Goal: Information Seeking & Learning: Find specific fact

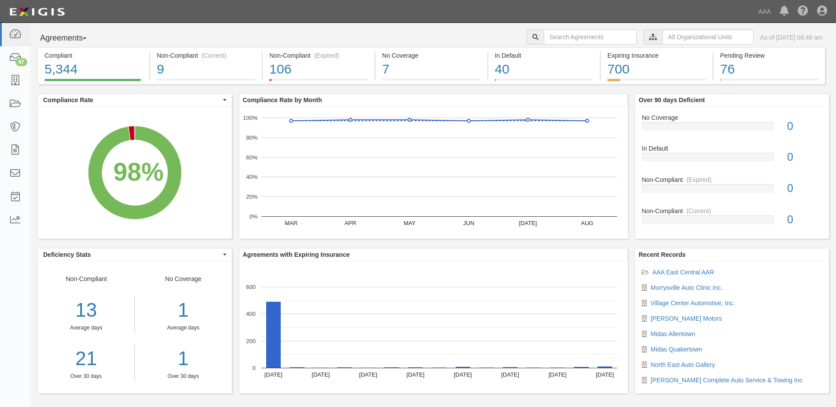
click at [86, 39] on span "button" at bounding box center [85, 38] width 4 height 2
click at [60, 58] on link "Parties" at bounding box center [73, 56] width 70 height 11
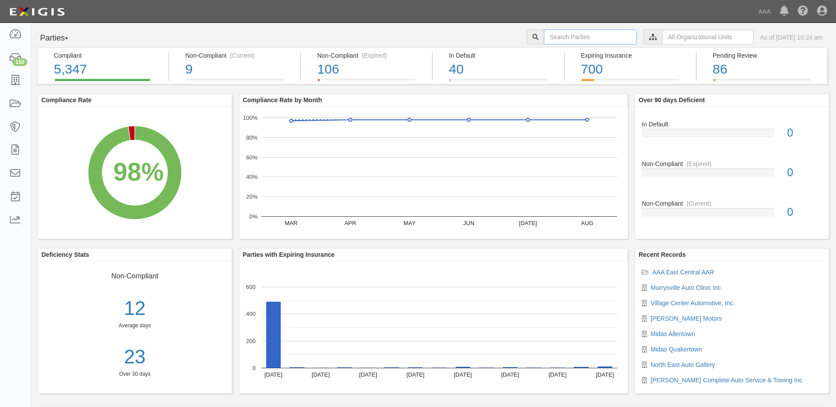
click at [544, 35] on input "text" at bounding box center [590, 37] width 93 height 15
click at [544, 36] on input "text" at bounding box center [590, 37] width 93 height 15
type input "22760"
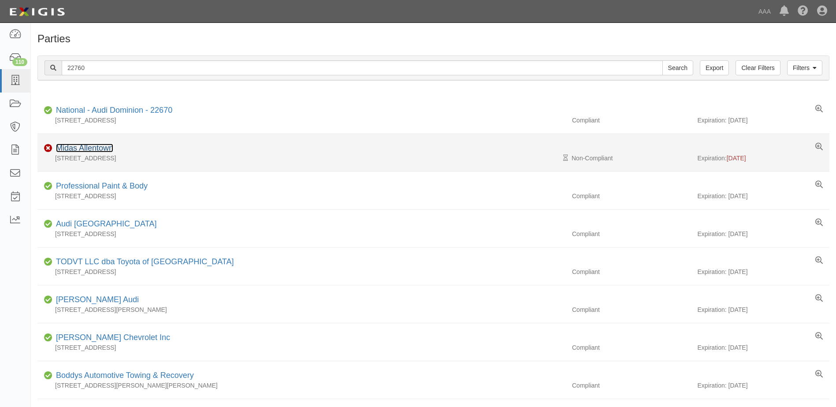
click at [82, 149] on link "Midas Allentown" at bounding box center [84, 148] width 57 height 9
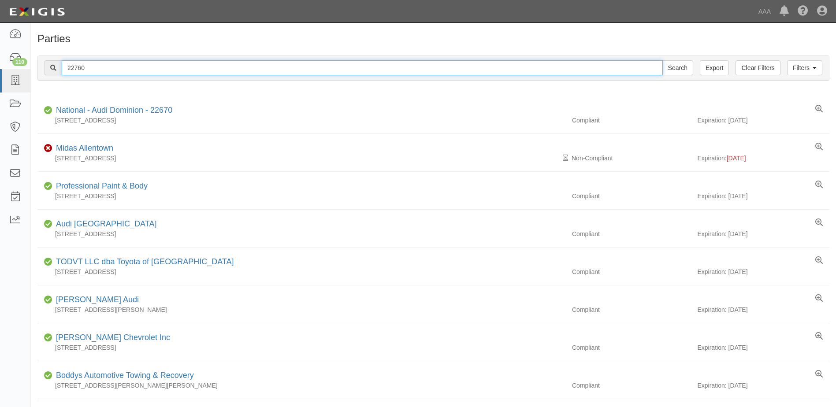
drag, startPoint x: 90, startPoint y: 67, endPoint x: 59, endPoint y: 67, distance: 31.3
click at [59, 67] on div "22760 Search" at bounding box center [369, 67] width 649 height 15
click at [96, 66] on input "22760" at bounding box center [362, 67] width 601 height 15
click at [662, 60] on input "Search" at bounding box center [677, 67] width 31 height 15
click at [106, 68] on input "22760" at bounding box center [362, 67] width 601 height 15
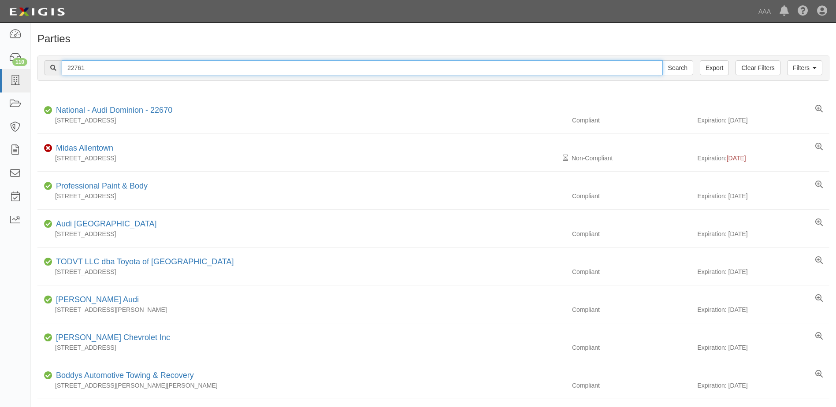
type input "22761"
click at [662, 60] on input "Search" at bounding box center [677, 67] width 31 height 15
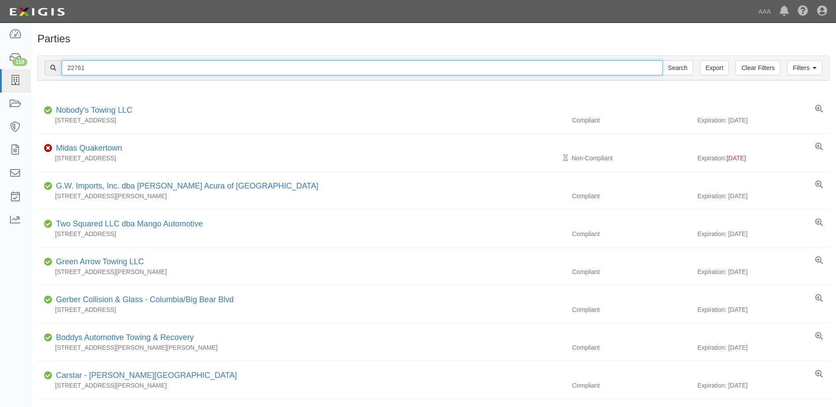
drag, startPoint x: 92, startPoint y: 66, endPoint x: 65, endPoint y: 69, distance: 26.6
click at [65, 69] on input "22761" at bounding box center [362, 67] width 601 height 15
type input "10474"
click at [662, 60] on input "Search" at bounding box center [677, 67] width 31 height 15
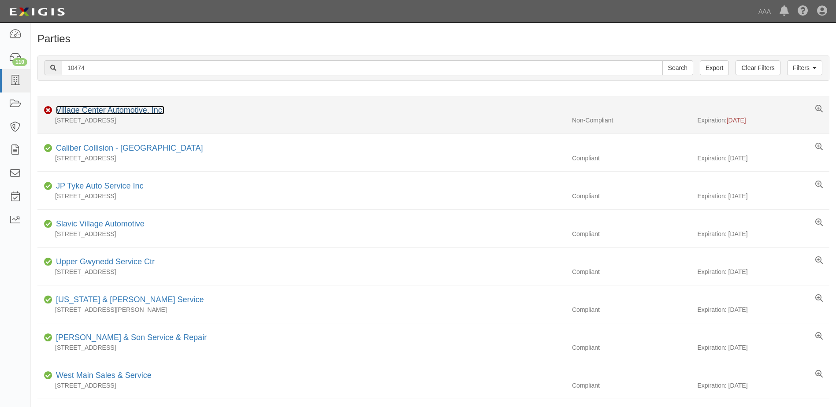
click at [96, 110] on link "Village Center Automotive, Inc." at bounding box center [110, 110] width 108 height 9
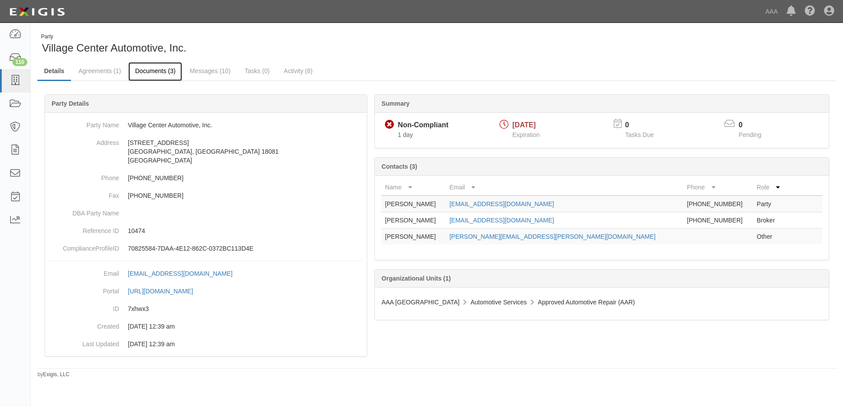
click at [151, 70] on link "Documents (3)" at bounding box center [155, 71] width 54 height 19
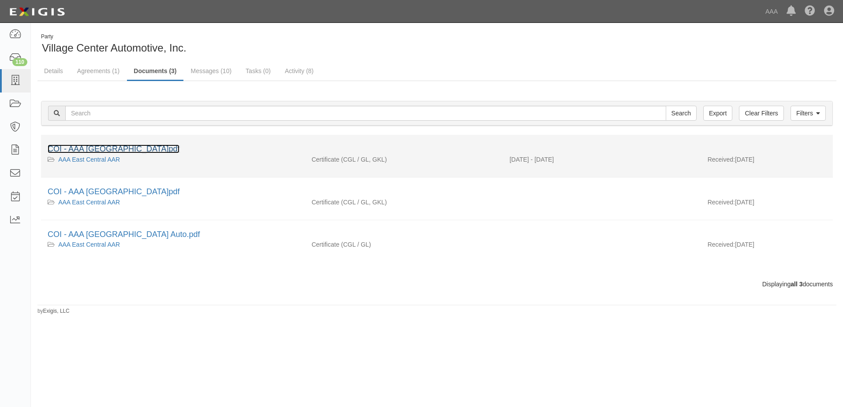
click at [96, 146] on link "COI - AAA [GEOGRAPHIC_DATA]pdf" at bounding box center [114, 149] width 132 height 9
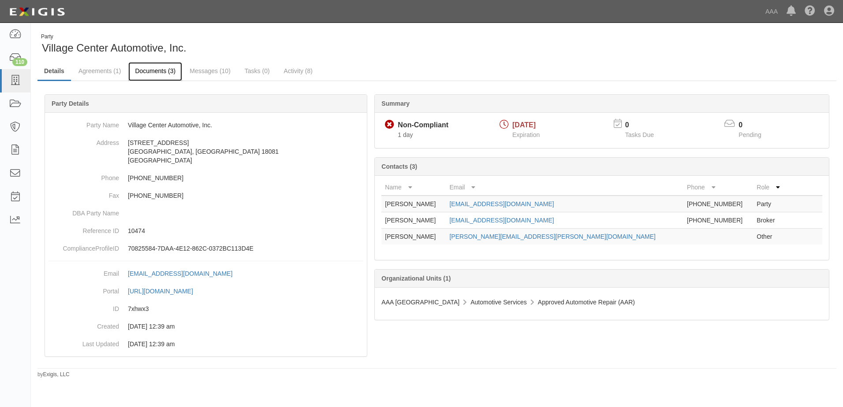
click at [145, 67] on link "Documents (3)" at bounding box center [155, 71] width 54 height 19
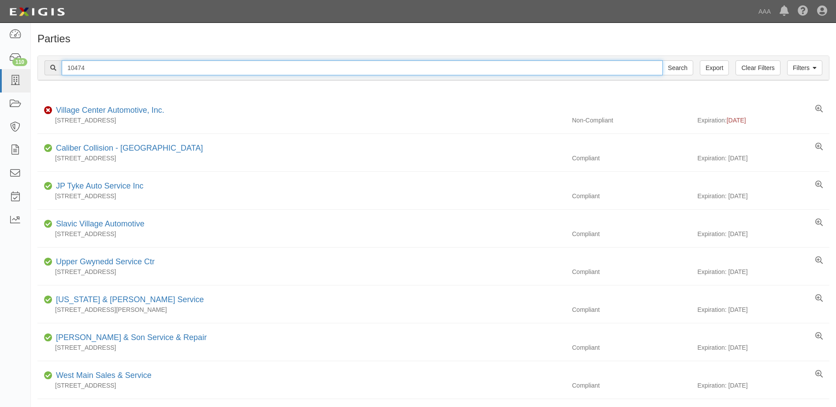
drag, startPoint x: 93, startPoint y: 68, endPoint x: 47, endPoint y: 68, distance: 46.3
click at [47, 68] on div "10474 Search" at bounding box center [369, 67] width 649 height 15
type input "10315"
click at [662, 60] on input "Search" at bounding box center [677, 67] width 31 height 15
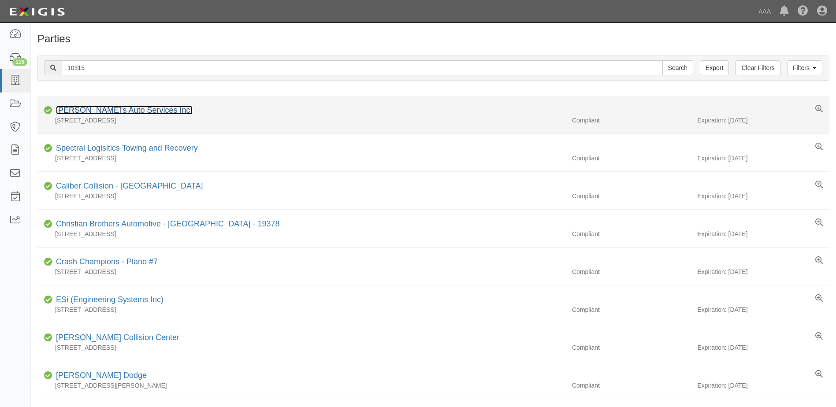
click at [78, 111] on link "[PERSON_NAME]'s Auto Services Inc." at bounding box center [124, 110] width 137 height 9
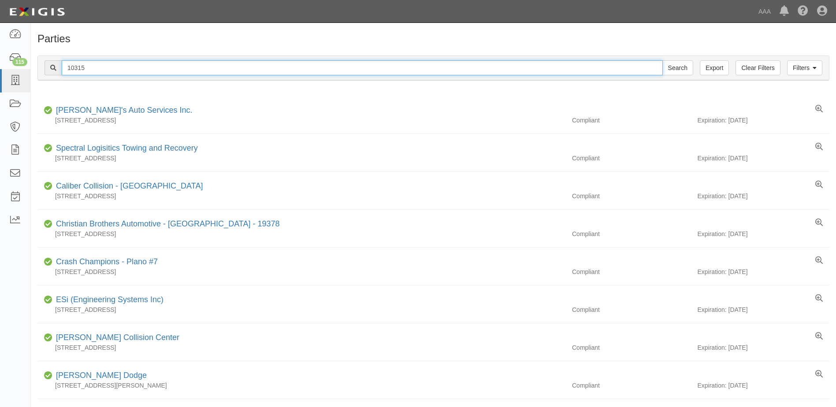
drag, startPoint x: 91, startPoint y: 67, endPoint x: 63, endPoint y: 65, distance: 28.7
click at [63, 65] on input "10315" at bounding box center [362, 67] width 601 height 15
type input "20864"
click at [662, 60] on input "Search" at bounding box center [677, 67] width 31 height 15
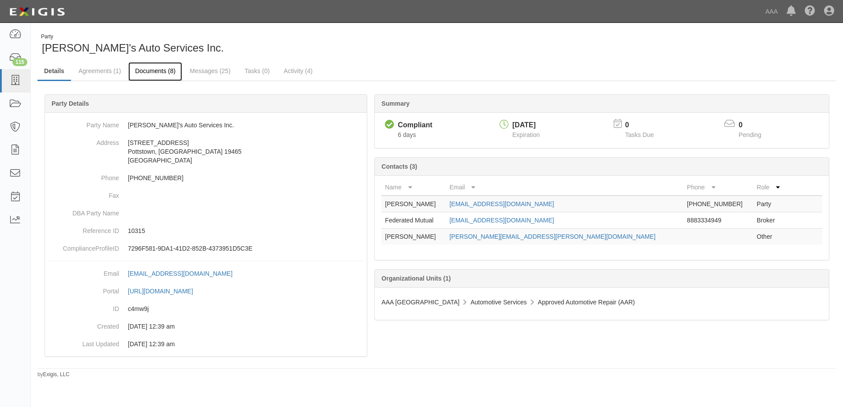
click at [151, 72] on link "Documents (8)" at bounding box center [155, 71] width 54 height 19
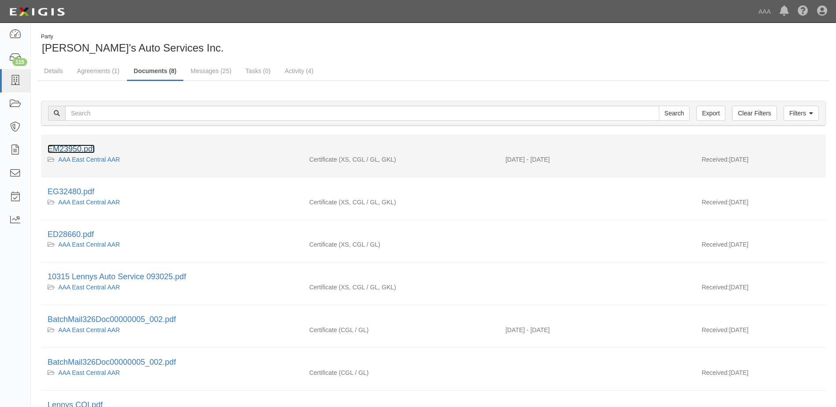
click at [65, 147] on link "EM23950.pdf" at bounding box center [71, 149] width 47 height 9
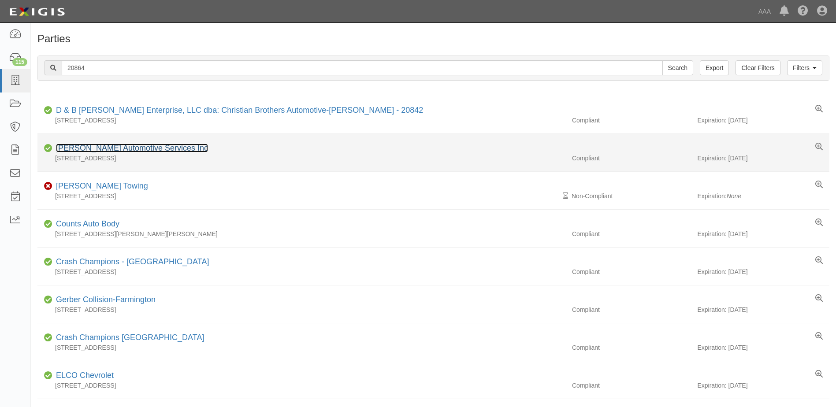
click at [84, 148] on link "[PERSON_NAME] Automotive Services Inc" at bounding box center [132, 148] width 152 height 9
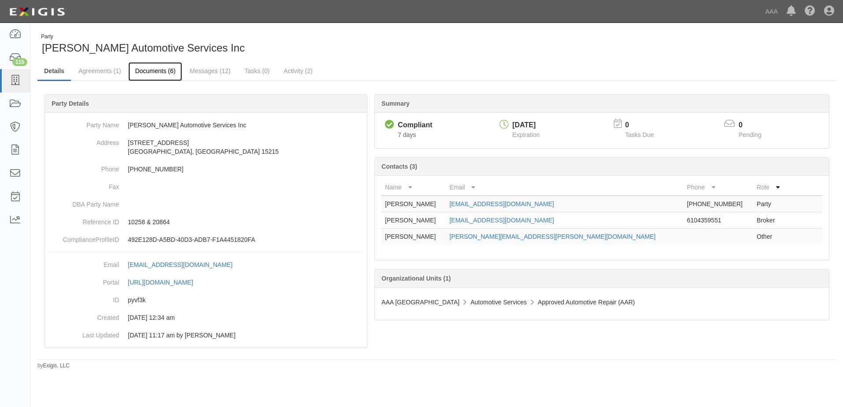
click at [149, 70] on link "Documents (6)" at bounding box center [155, 71] width 54 height 19
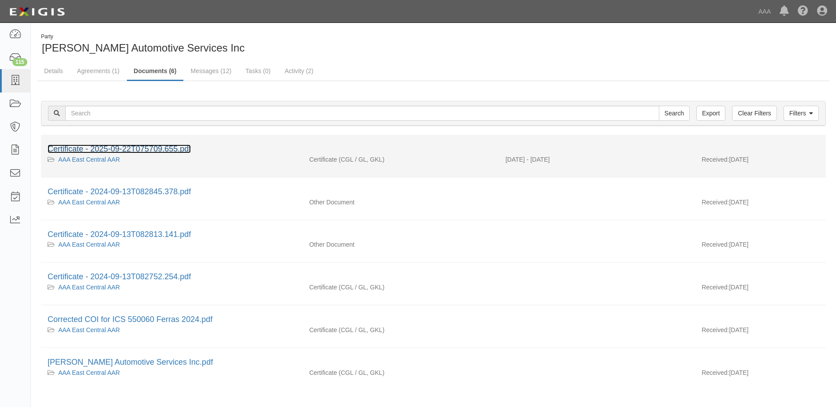
click at [109, 149] on link "Certificate - 2025-09-22T075709.655.pdf" at bounding box center [119, 149] width 143 height 9
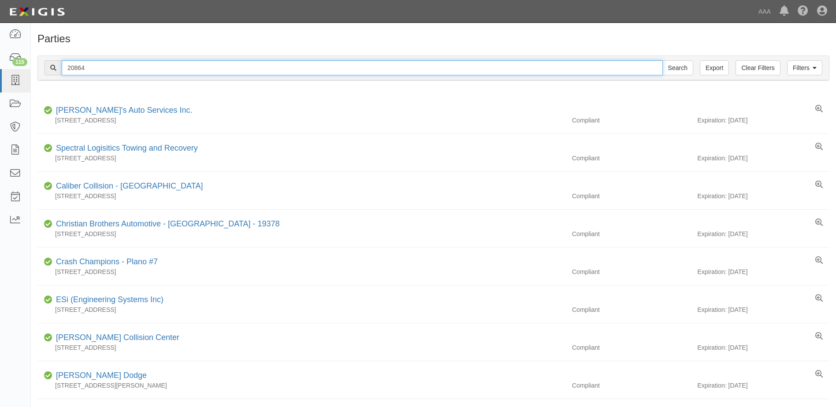
drag, startPoint x: 88, startPoint y: 71, endPoint x: 45, endPoint y: 66, distance: 42.5
click at [45, 66] on div "20864 Search" at bounding box center [369, 67] width 649 height 15
type input "10150"
click at [662, 60] on input "Search" at bounding box center [677, 67] width 31 height 15
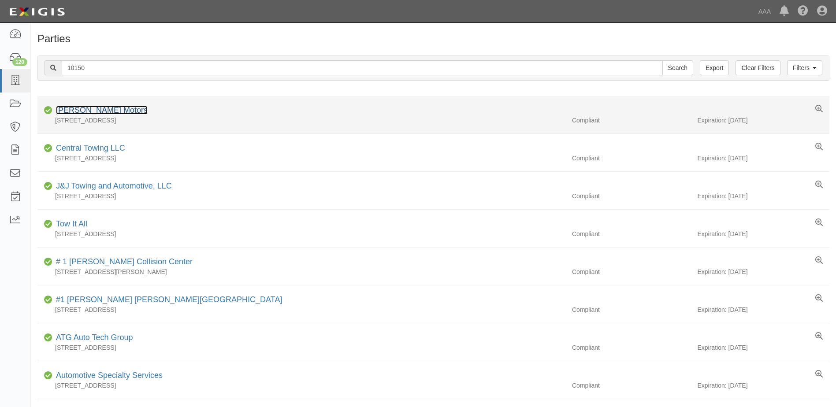
click at [79, 108] on link "[PERSON_NAME] Motors" at bounding box center [102, 110] width 92 height 9
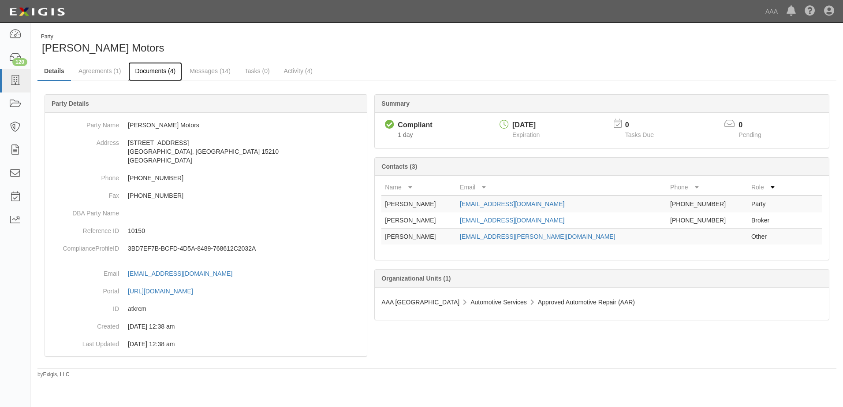
click at [148, 71] on link "Documents (4)" at bounding box center [155, 71] width 54 height 19
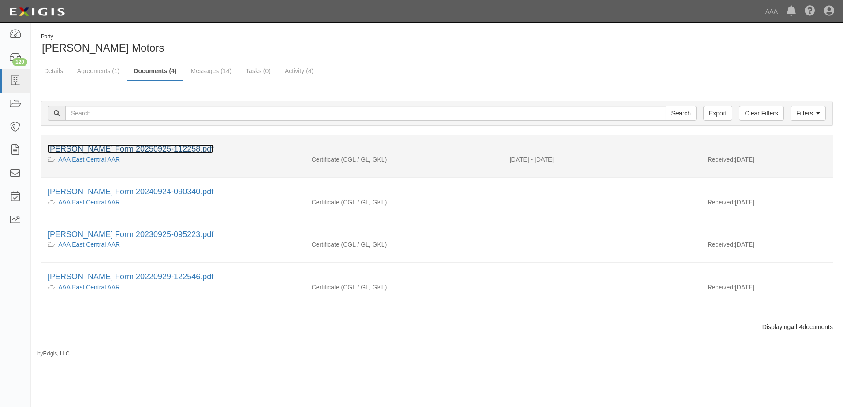
click at [111, 146] on link "[PERSON_NAME] Form 20250925-112258.pdf" at bounding box center [131, 149] width 166 height 9
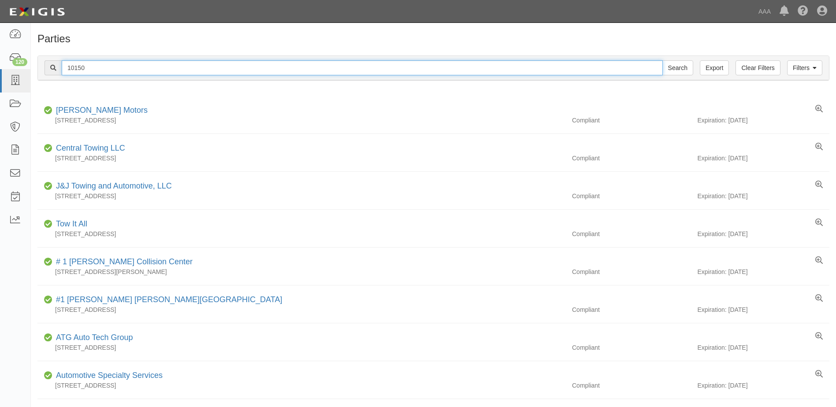
drag, startPoint x: 99, startPoint y: 68, endPoint x: 41, endPoint y: 68, distance: 58.6
click at [41, 68] on div "Filters Clear Filters Export 10150 Search Filters" at bounding box center [433, 68] width 791 height 24
type input "23289"
click at [662, 60] on input "Search" at bounding box center [677, 67] width 31 height 15
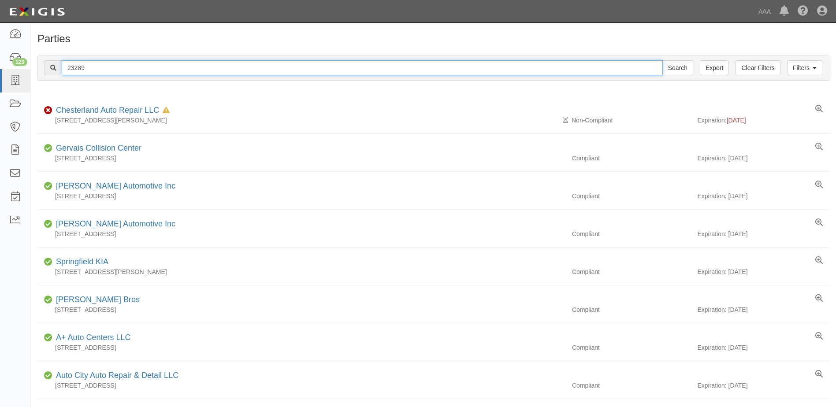
drag, startPoint x: 90, startPoint y: 68, endPoint x: 38, endPoint y: 65, distance: 52.1
click at [39, 65] on div "Filters Clear Filters Export 23289 Search Filters" at bounding box center [433, 68] width 791 height 24
type input "25198"
click at [662, 60] on input "Search" at bounding box center [677, 67] width 31 height 15
drag, startPoint x: 89, startPoint y: 66, endPoint x: 48, endPoint y: 65, distance: 40.6
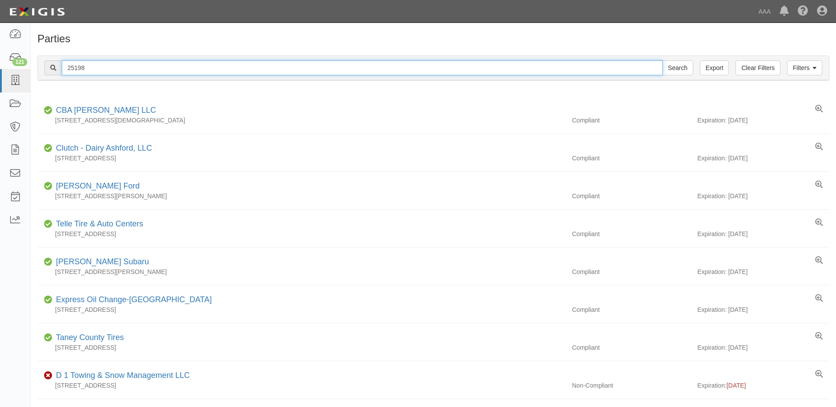
click at [48, 65] on div "25198 Search" at bounding box center [369, 67] width 649 height 15
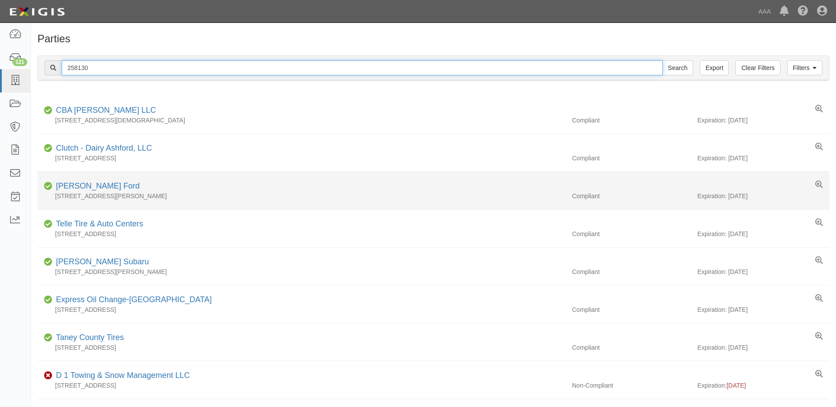
type input "258130"
click at [662, 60] on input "Search" at bounding box center [677, 67] width 31 height 15
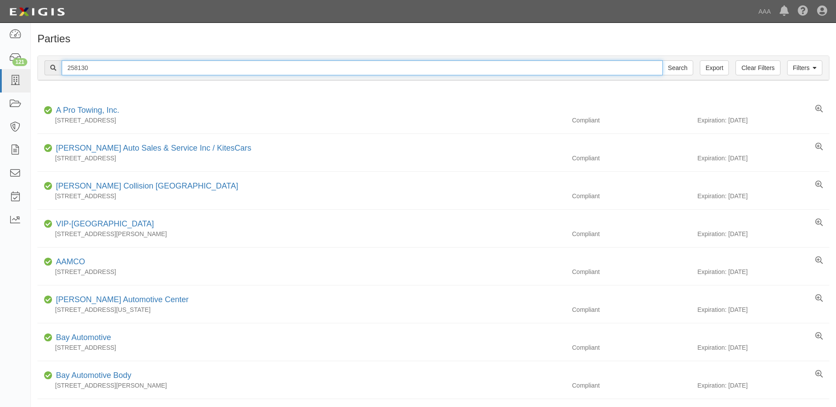
click at [72, 68] on input "258130" at bounding box center [362, 67] width 601 height 15
type input "25130"
click at [662, 60] on input "Search" at bounding box center [677, 67] width 31 height 15
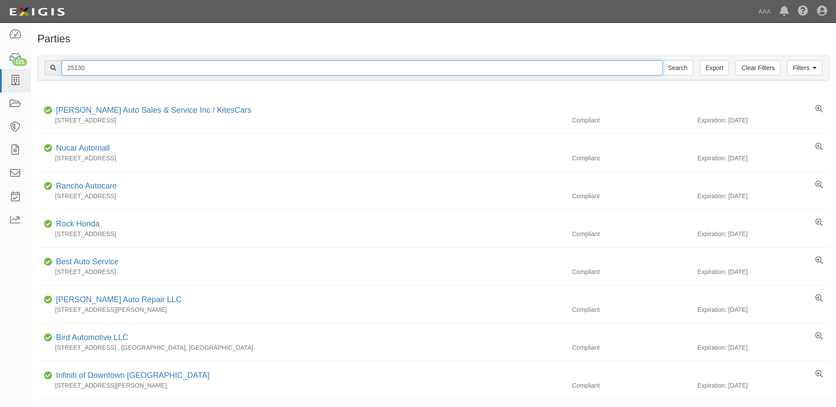
drag, startPoint x: 86, startPoint y: 67, endPoint x: 60, endPoint y: 64, distance: 25.2
click at [60, 64] on div "25130 Search" at bounding box center [369, 67] width 649 height 15
type input "25089"
click at [662, 60] on input "Search" at bounding box center [677, 67] width 31 height 15
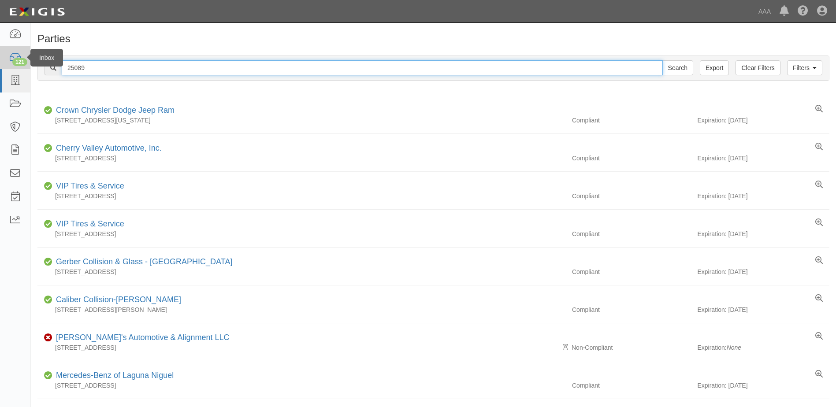
drag, startPoint x: 92, startPoint y: 66, endPoint x: 25, endPoint y: 65, distance: 67.4
type input "25127"
click at [662, 60] on input "Search" at bounding box center [677, 67] width 31 height 15
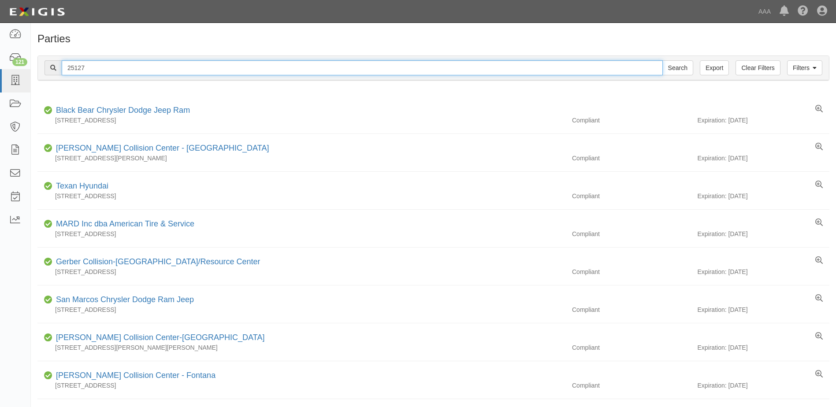
click at [107, 68] on input "25127" at bounding box center [362, 67] width 601 height 15
type input "25146"
click at [662, 60] on input "Search" at bounding box center [677, 67] width 31 height 15
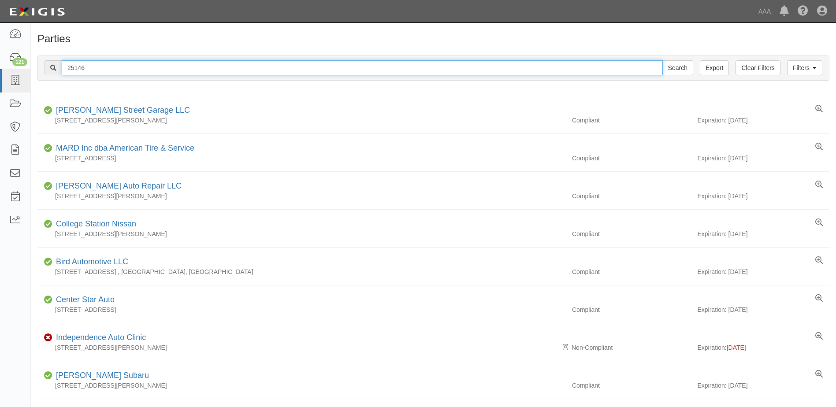
drag, startPoint x: 99, startPoint y: 67, endPoint x: 37, endPoint y: 58, distance: 62.8
click at [38, 58] on div "Filters Clear Filters Export 25146 Search Filters" at bounding box center [433, 68] width 791 height 24
type input "25181"
click at [662, 60] on input "Search" at bounding box center [677, 67] width 31 height 15
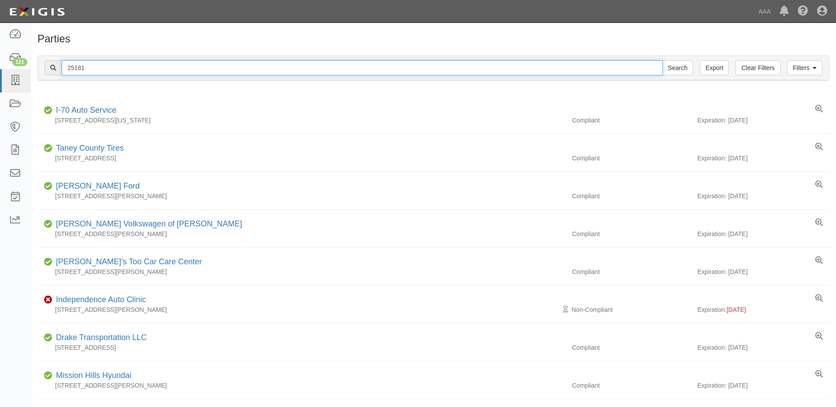
click at [97, 61] on input "25181" at bounding box center [362, 67] width 601 height 15
type input "25185"
click at [662, 60] on input "Search" at bounding box center [677, 67] width 31 height 15
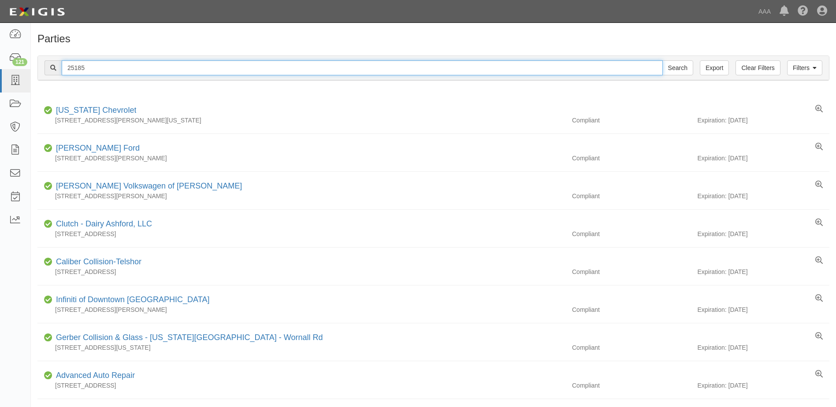
drag, startPoint x: 93, startPoint y: 66, endPoint x: 51, endPoint y: 62, distance: 42.1
click at [51, 62] on div "25185 Search" at bounding box center [369, 67] width 649 height 15
type input "10466"
click at [662, 60] on input "Search" at bounding box center [677, 67] width 31 height 15
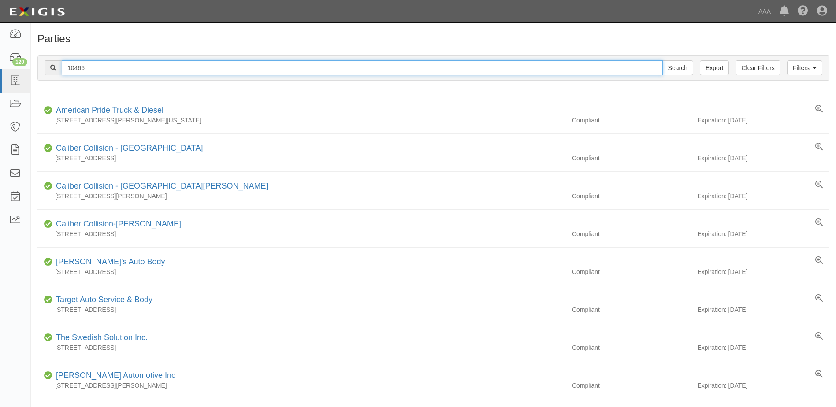
click at [100, 67] on input "10466" at bounding box center [362, 67] width 601 height 15
type input "1"
type input "110466"
click at [662, 60] on input "Search" at bounding box center [677, 67] width 31 height 15
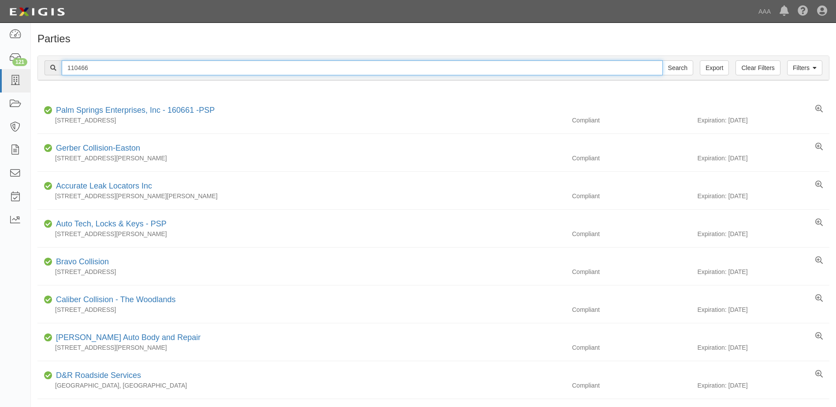
click at [68, 70] on input "110466" at bounding box center [362, 67] width 601 height 15
type input "10466"
click at [662, 60] on input "Search" at bounding box center [677, 67] width 31 height 15
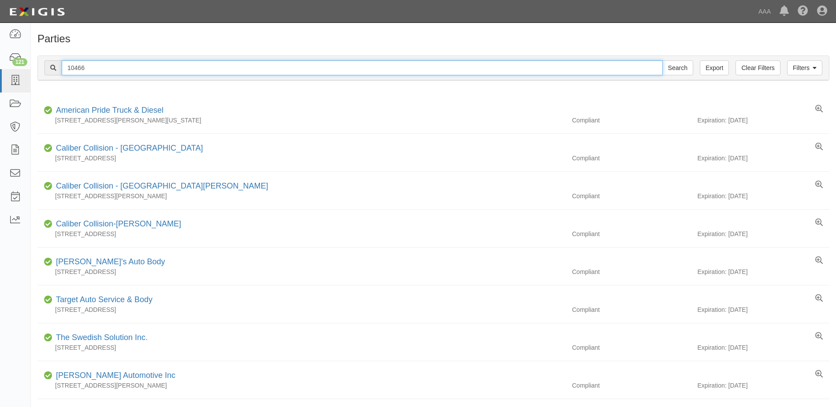
drag, startPoint x: 88, startPoint y: 65, endPoint x: 41, endPoint y: 66, distance: 46.3
click at [42, 66] on div "Filters Clear Filters Export 10466 Search Filters" at bounding box center [433, 68] width 791 height 24
type input "10474"
click at [662, 60] on input "Search" at bounding box center [677, 67] width 31 height 15
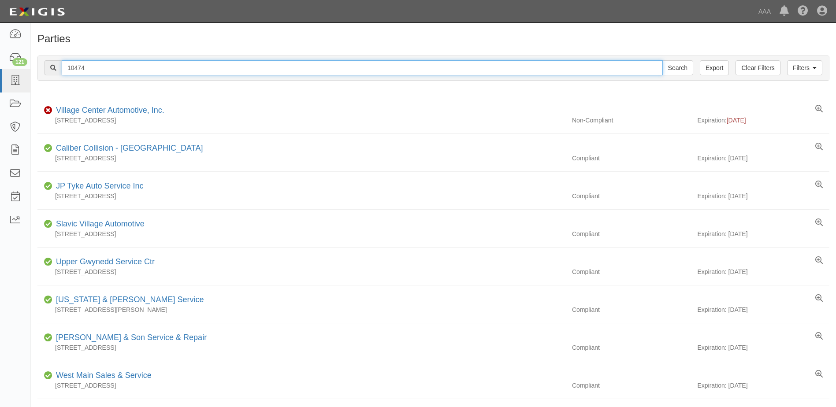
drag, startPoint x: 84, startPoint y: 67, endPoint x: 48, endPoint y: 67, distance: 36.1
click at [48, 67] on div "10474 Search" at bounding box center [369, 67] width 649 height 15
type input "22701"
click at [662, 60] on input "Search" at bounding box center [677, 67] width 31 height 15
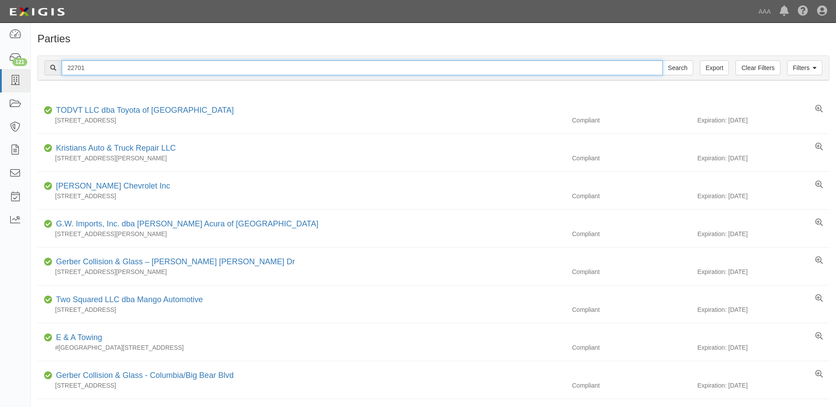
drag, startPoint x: 88, startPoint y: 64, endPoint x: 45, endPoint y: 65, distance: 42.3
click at [45, 65] on div "22701 Search" at bounding box center [369, 67] width 649 height 15
type input "10391"
click at [662, 60] on input "Search" at bounding box center [677, 67] width 31 height 15
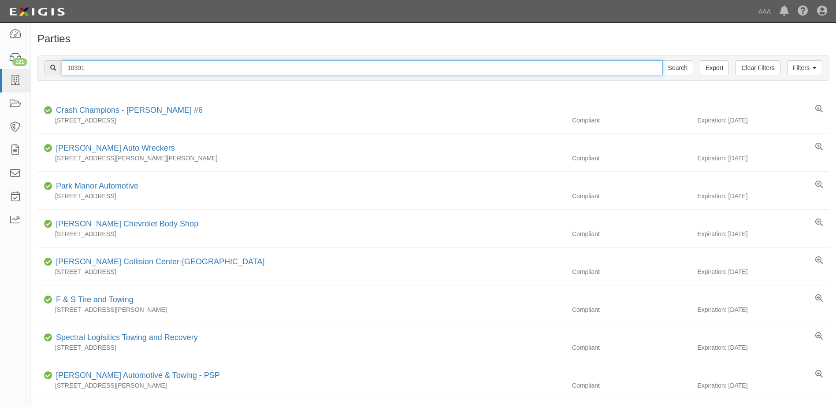
drag, startPoint x: 89, startPoint y: 66, endPoint x: 56, endPoint y: 66, distance: 33.1
click at [56, 66] on div "10391 Search" at bounding box center [369, 67] width 649 height 15
type input "19847"
click at [662, 60] on input "Search" at bounding box center [677, 67] width 31 height 15
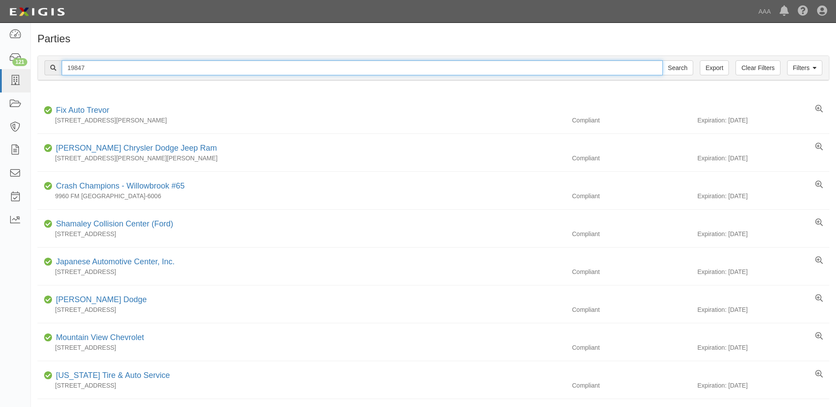
drag, startPoint x: 86, startPoint y: 67, endPoint x: 48, endPoint y: 67, distance: 38.8
click at [48, 67] on div "19847 Search" at bounding box center [369, 67] width 649 height 15
type input "10352"
click at [662, 60] on input "Search" at bounding box center [677, 67] width 31 height 15
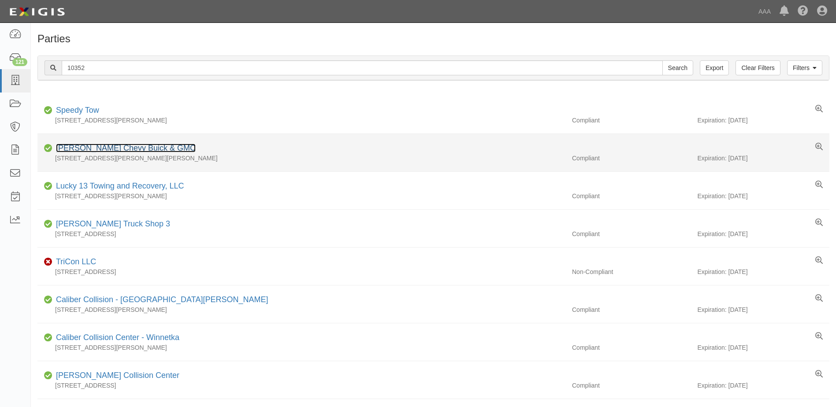
click at [80, 145] on link "[PERSON_NAME] Chevy Buick & GMC" at bounding box center [126, 148] width 140 height 9
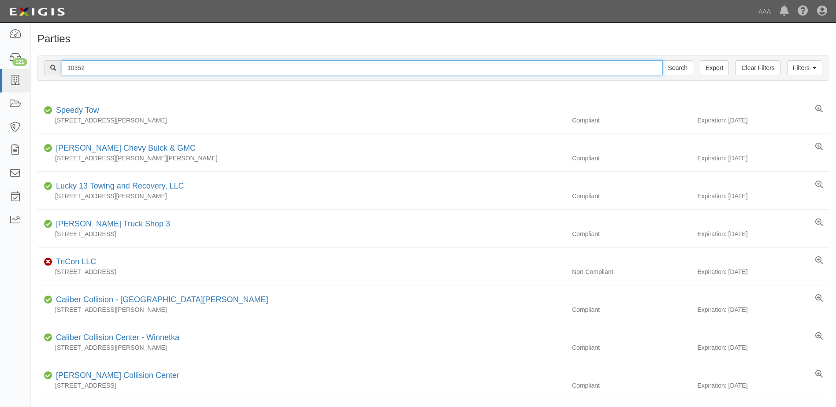
drag, startPoint x: 89, startPoint y: 68, endPoint x: 45, endPoint y: 67, distance: 44.1
click at [45, 67] on div "10352 Search" at bounding box center [369, 67] width 649 height 15
type input "20011"
click at [662, 60] on input "Search" at bounding box center [677, 67] width 31 height 15
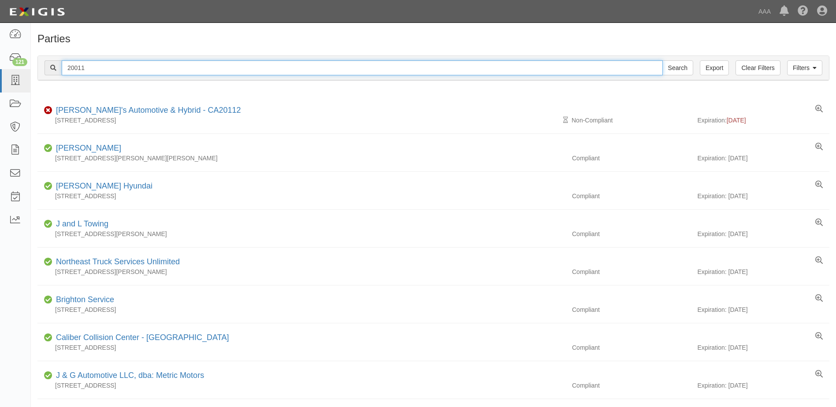
drag, startPoint x: 89, startPoint y: 67, endPoint x: 48, endPoint y: 64, distance: 41.1
click at [48, 64] on div "20011 Search" at bounding box center [369, 67] width 649 height 15
type input "23277"
click at [662, 60] on input "Search" at bounding box center [677, 67] width 31 height 15
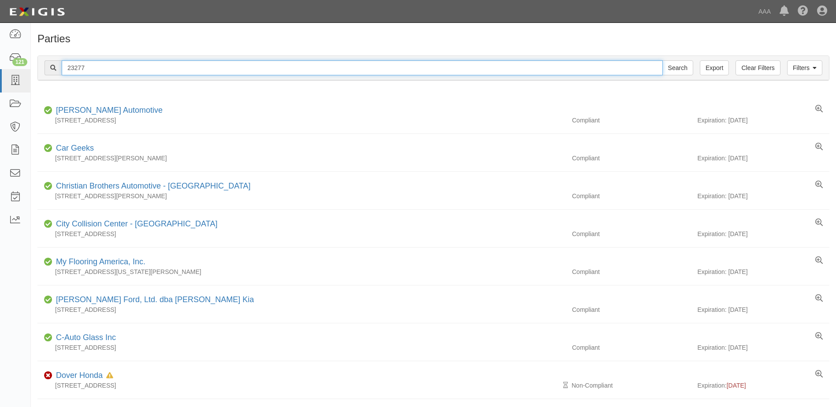
drag, startPoint x: 92, startPoint y: 67, endPoint x: 33, endPoint y: 67, distance: 58.2
click at [33, 67] on div "Filters Clear Filters Export 23277 Search Filters Compliance Status Compliant N…" at bounding box center [433, 69] width 805 height 41
type input "10324"
click at [662, 60] on input "Search" at bounding box center [677, 67] width 31 height 15
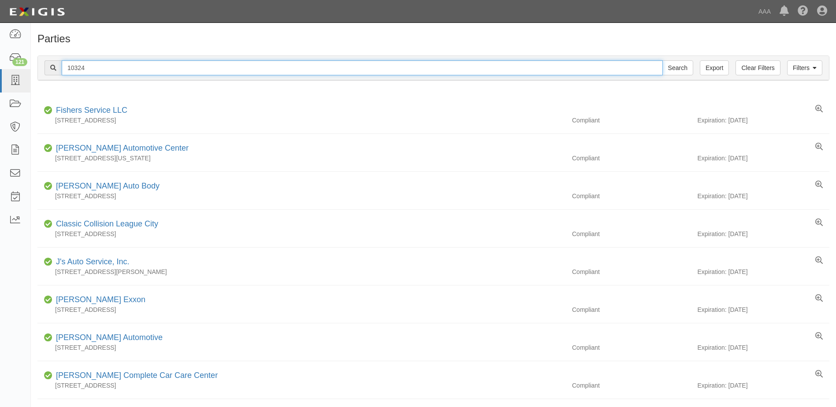
drag, startPoint x: 96, startPoint y: 67, endPoint x: 51, endPoint y: 65, distance: 45.4
click at [51, 65] on div "10324 Search" at bounding box center [369, 67] width 649 height 15
type input "10381"
click at [662, 60] on input "Search" at bounding box center [677, 67] width 31 height 15
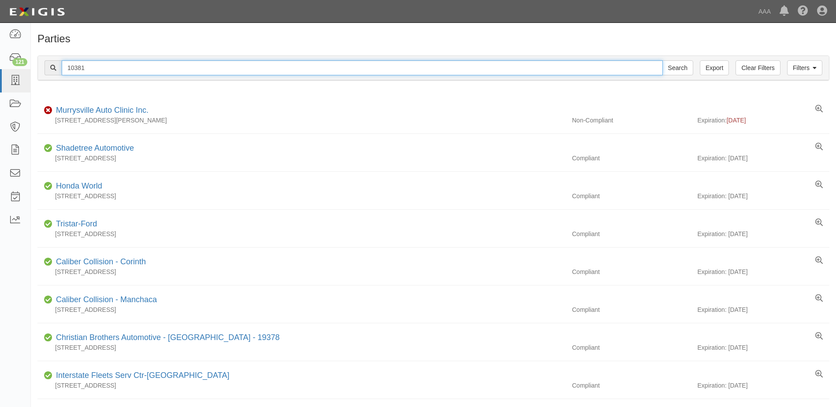
drag, startPoint x: 91, startPoint y: 67, endPoint x: 57, endPoint y: 67, distance: 33.9
click at [57, 67] on div "10381 Search" at bounding box center [369, 67] width 649 height 15
type input "10126"
click at [662, 60] on input "Search" at bounding box center [677, 67] width 31 height 15
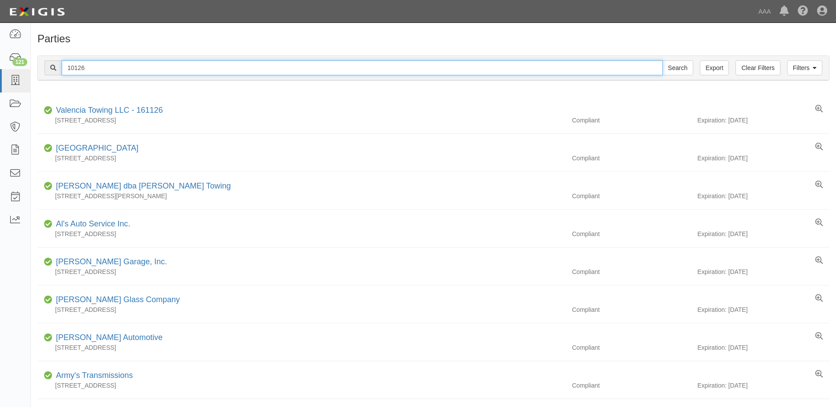
drag, startPoint x: 88, startPoint y: 62, endPoint x: 65, endPoint y: 65, distance: 23.1
click at [65, 64] on input "10126" at bounding box center [362, 67] width 601 height 15
type input "20500"
click at [662, 60] on input "Search" at bounding box center [677, 67] width 31 height 15
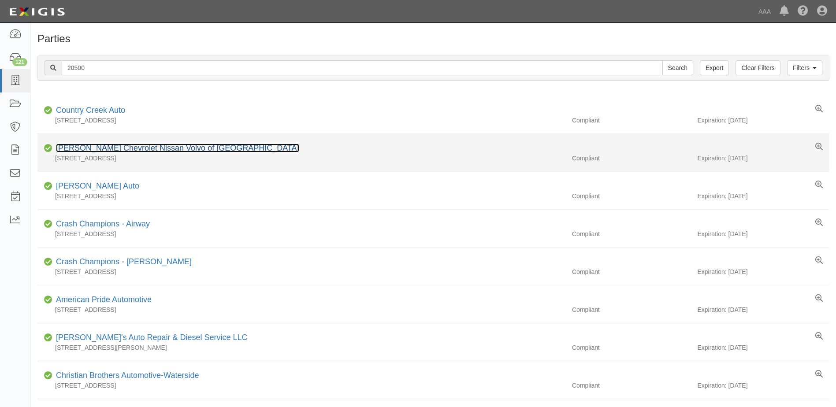
click at [94, 148] on link "Delaney Chevrolet Nissan Volvo of Greensburg" at bounding box center [177, 148] width 243 height 9
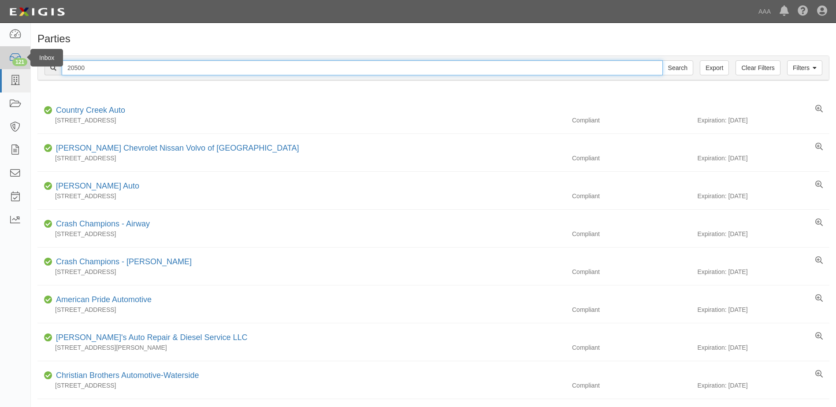
drag, startPoint x: 90, startPoint y: 68, endPoint x: 26, endPoint y: 62, distance: 65.1
click at [28, 63] on body "Toggle navigation Dashboard 121 Inbox Parties Agreements Coverages Documents Me…" at bounding box center [418, 415] width 836 height 831
type input "1"
click at [662, 60] on input "Search" at bounding box center [677, 67] width 31 height 15
drag, startPoint x: 92, startPoint y: 67, endPoint x: 54, endPoint y: 67, distance: 37.5
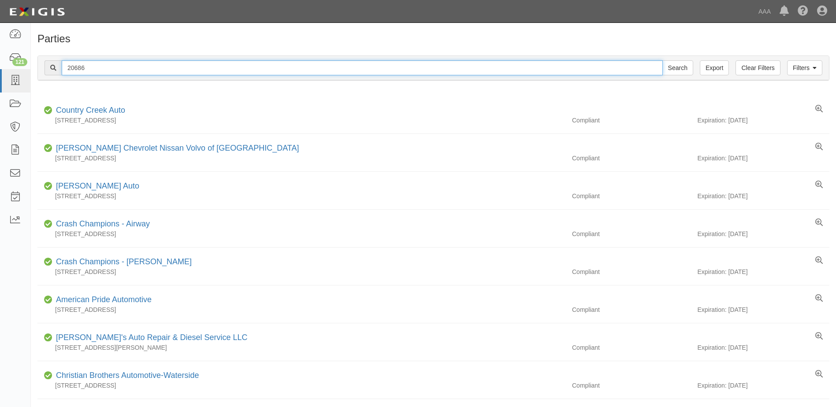
click at [54, 67] on div "20686 Search" at bounding box center [369, 67] width 649 height 15
type input "10378"
click at [662, 60] on input "Search" at bounding box center [677, 67] width 31 height 15
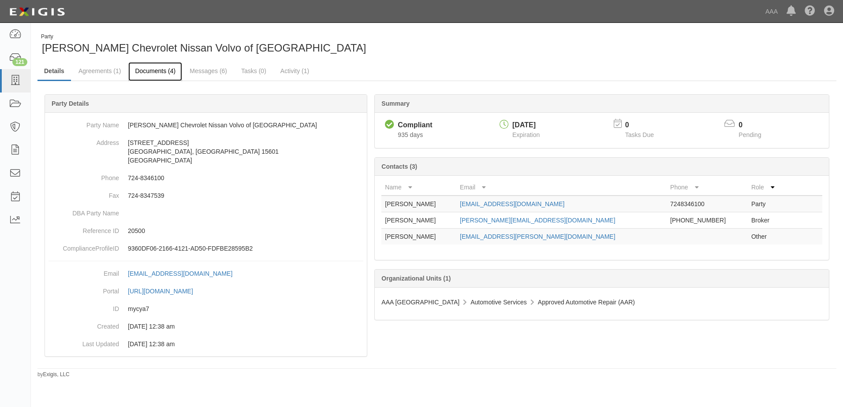
click at [143, 70] on link "Documents (4)" at bounding box center [155, 71] width 54 height 19
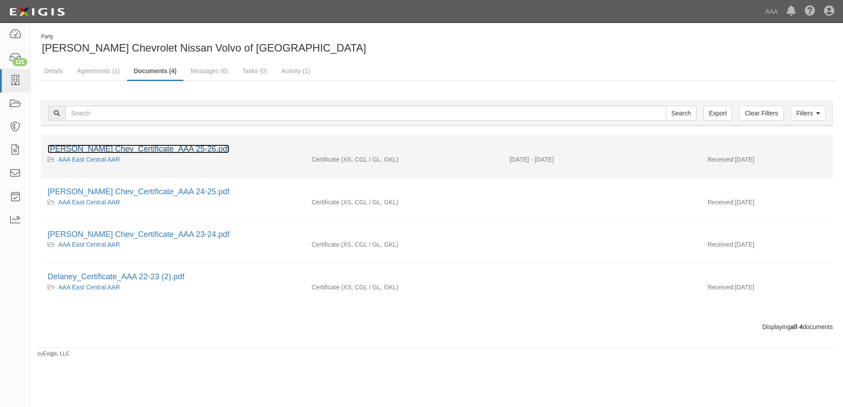
click at [83, 145] on link "Delaney Chev_Certificate_AAA 25-26.pdf" at bounding box center [139, 149] width 182 height 9
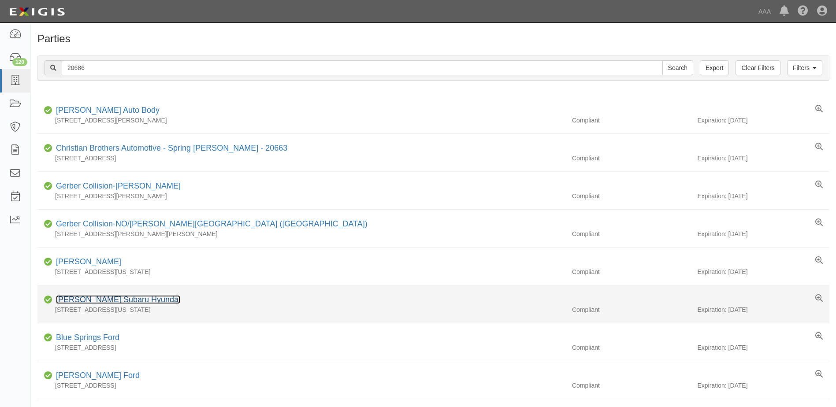
click at [88, 299] on link "Delaney Subaru Hyundai" at bounding box center [118, 299] width 124 height 9
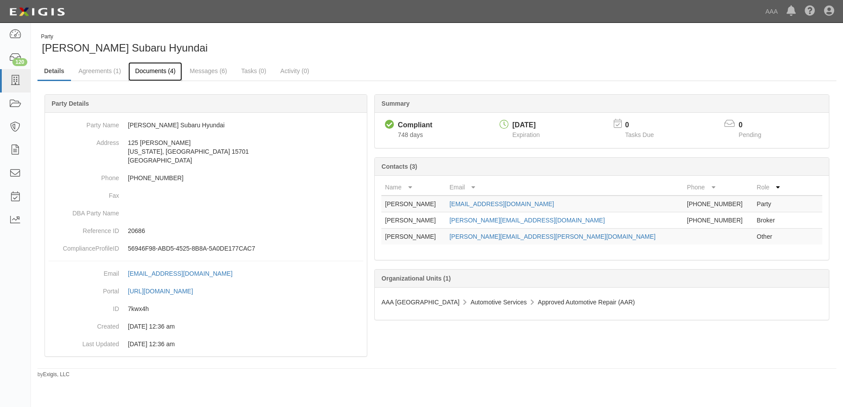
click at [146, 74] on link "Documents (4)" at bounding box center [155, 71] width 54 height 19
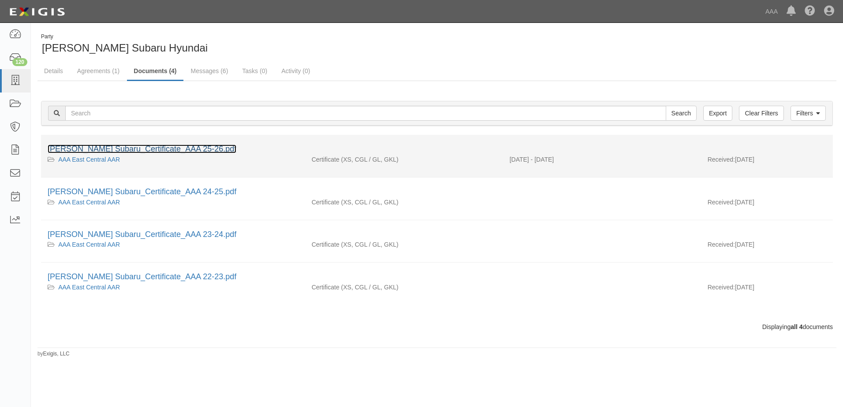
click at [81, 151] on link "Delaney Subaru_Certificate_AAA 25-26.pdf" at bounding box center [142, 149] width 189 height 9
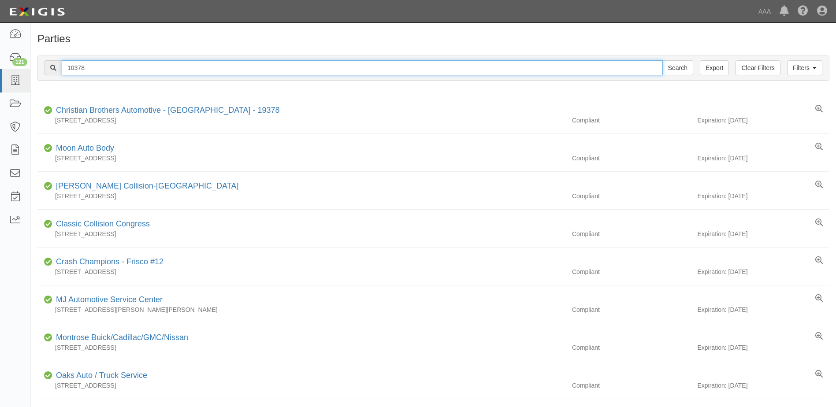
drag, startPoint x: 80, startPoint y: 65, endPoint x: 40, endPoint y: 65, distance: 39.7
click at [40, 65] on div "Filters Clear Filters Export 10378 Search Filters" at bounding box center [433, 68] width 791 height 24
type input "10394"
click at [662, 60] on input "Search" at bounding box center [677, 67] width 31 height 15
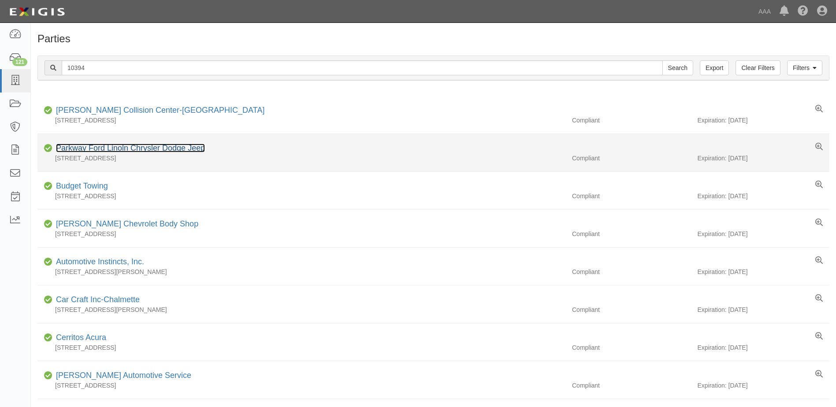
click at [89, 145] on link "Parkway Ford Linoln Chrysler Dodge Jeep" at bounding box center [130, 148] width 149 height 9
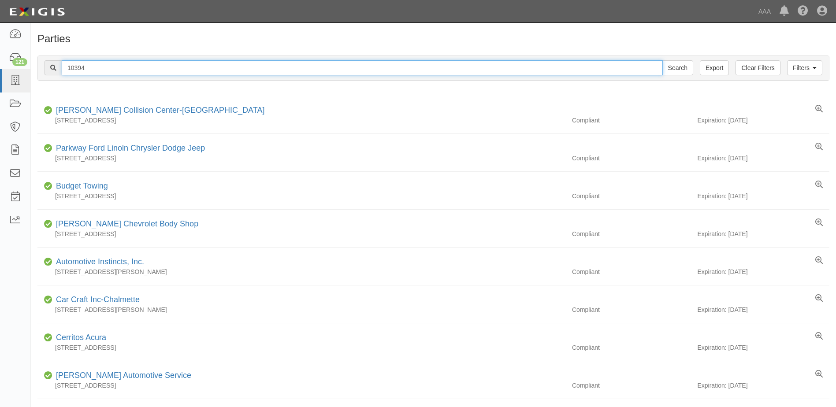
drag, startPoint x: 88, startPoint y: 66, endPoint x: 53, endPoint y: 63, distance: 34.9
click at [53, 63] on div "10394 Search" at bounding box center [369, 67] width 649 height 15
type input "10402"
click at [662, 60] on input "Search" at bounding box center [677, 67] width 31 height 15
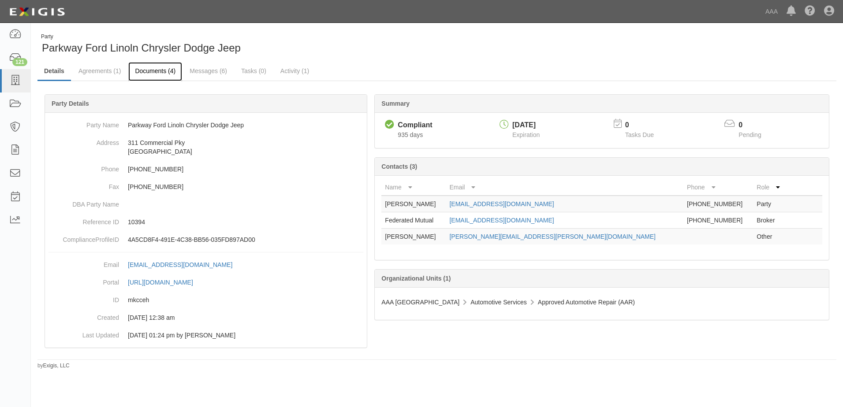
click at [152, 70] on link "Documents (4)" at bounding box center [155, 71] width 54 height 19
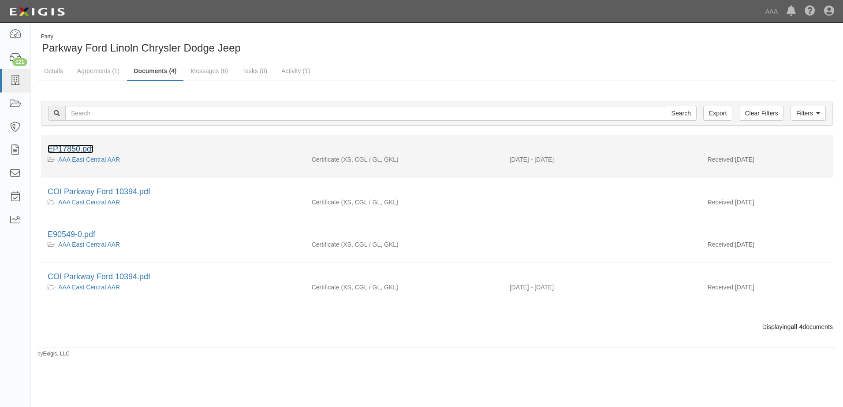
click at [78, 146] on link "EP17850.pdf" at bounding box center [71, 149] width 46 height 9
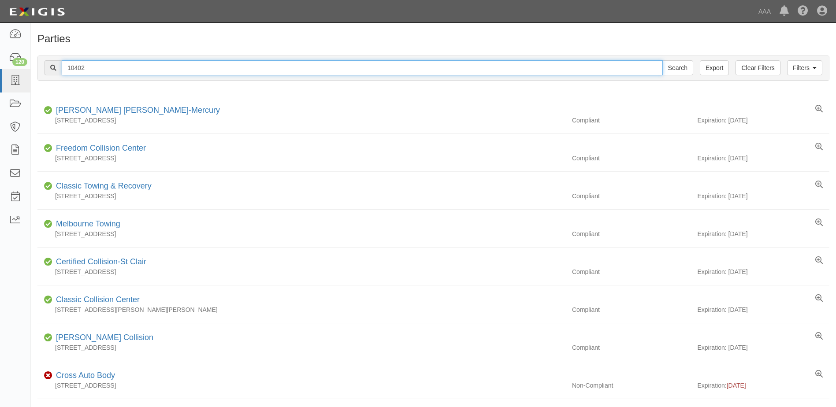
drag, startPoint x: 89, startPoint y: 70, endPoint x: 52, endPoint y: 65, distance: 36.9
click at [52, 65] on div "10402 Search" at bounding box center [369, 67] width 649 height 15
type input "25055"
click at [662, 60] on input "Search" at bounding box center [677, 67] width 31 height 15
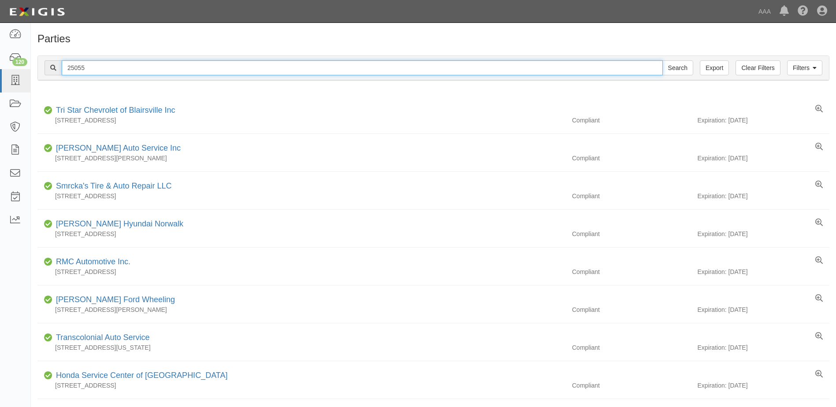
drag, startPoint x: 89, startPoint y: 70, endPoint x: 68, endPoint y: 70, distance: 20.7
click at [68, 70] on input "25055" at bounding box center [362, 67] width 601 height 15
type input "23240"
click at [662, 60] on input "Search" at bounding box center [677, 67] width 31 height 15
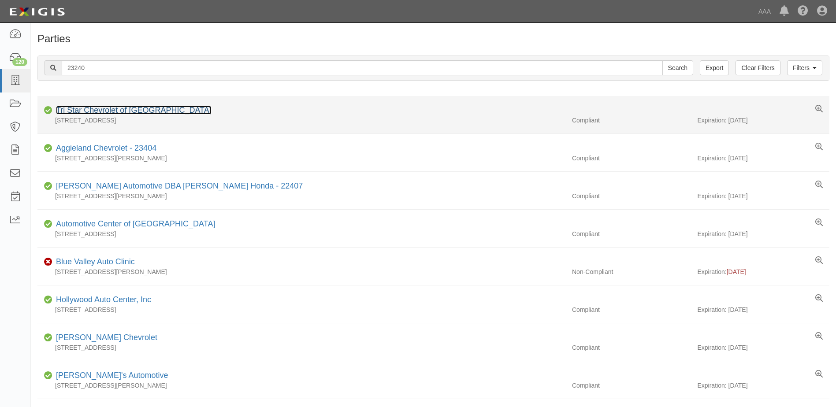
click at [91, 110] on link "Tri Star Chevrolet of [GEOGRAPHIC_DATA]" at bounding box center [134, 110] width 156 height 9
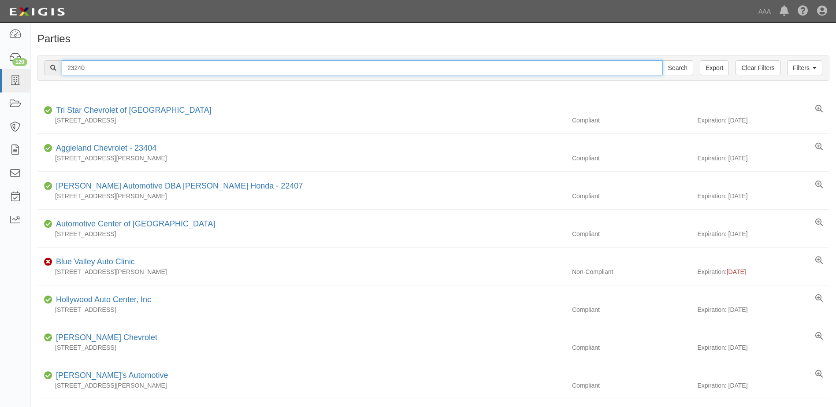
drag, startPoint x: 86, startPoint y: 67, endPoint x: 42, endPoint y: 65, distance: 44.1
click at [42, 65] on div "Filters Clear Filters Export 23240 Search Filters" at bounding box center [433, 68] width 791 height 24
type input "20541"
click at [662, 60] on input "Search" at bounding box center [677, 67] width 31 height 15
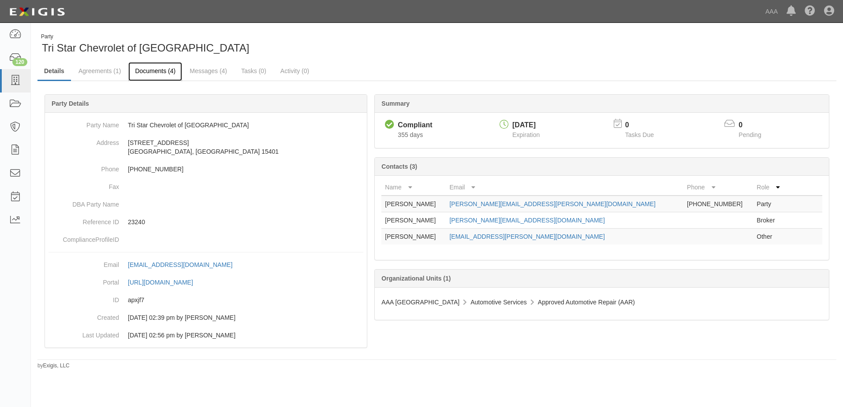
click at [149, 71] on link "Documents (4)" at bounding box center [155, 71] width 54 height 19
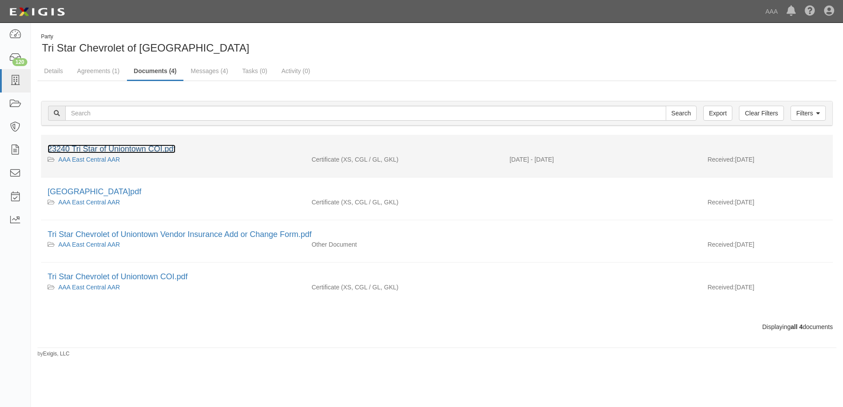
click at [86, 149] on link "23240 Tri Star of Uniontown COI.pdf" at bounding box center [112, 149] width 128 height 9
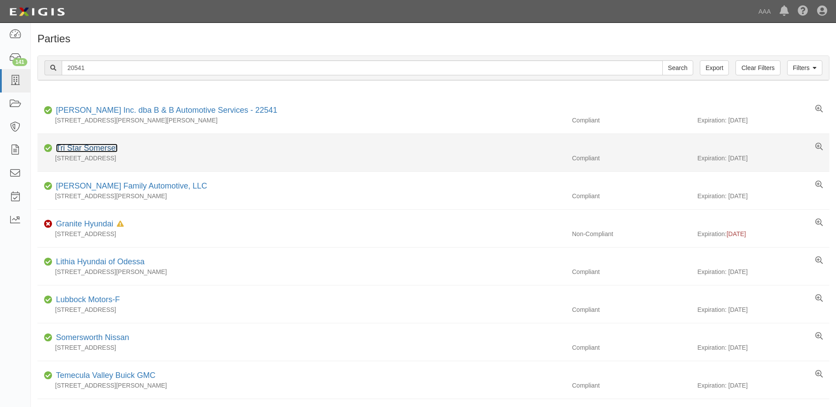
click at [88, 150] on link "Tri Star Somerset" at bounding box center [87, 148] width 62 height 9
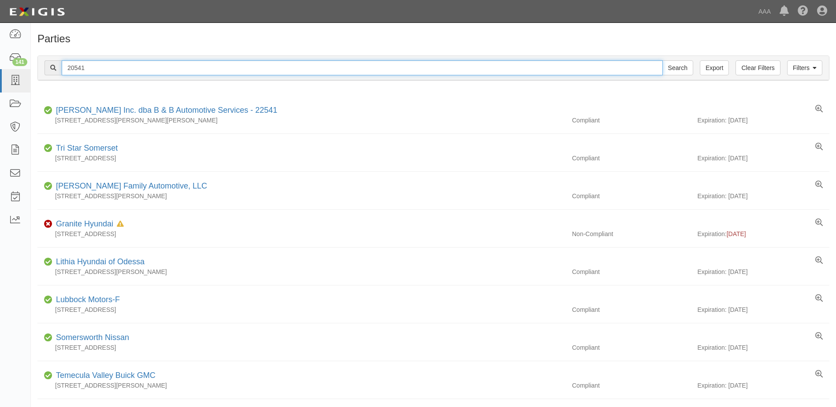
drag, startPoint x: 95, startPoint y: 69, endPoint x: 45, endPoint y: 70, distance: 50.3
click at [45, 70] on div "20541 Search" at bounding box center [369, 67] width 649 height 15
type input "25033"
click at [662, 60] on input "Search" at bounding box center [677, 67] width 31 height 15
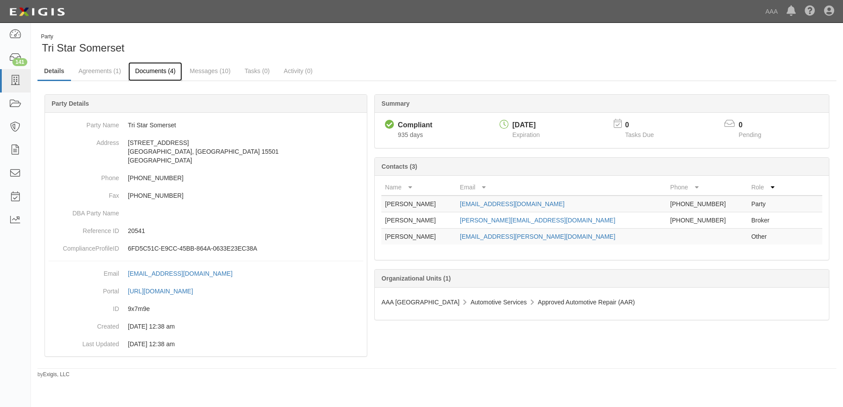
click at [147, 68] on link "Documents (4)" at bounding box center [155, 71] width 54 height 19
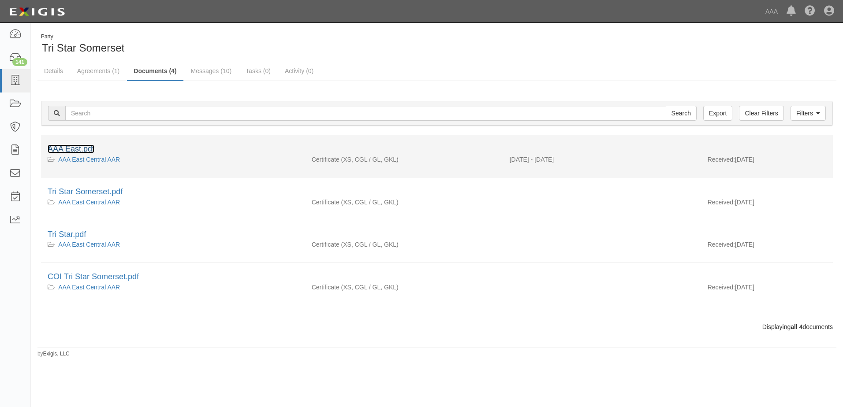
click at [56, 149] on link "AAA East.pdf" at bounding box center [71, 149] width 47 height 9
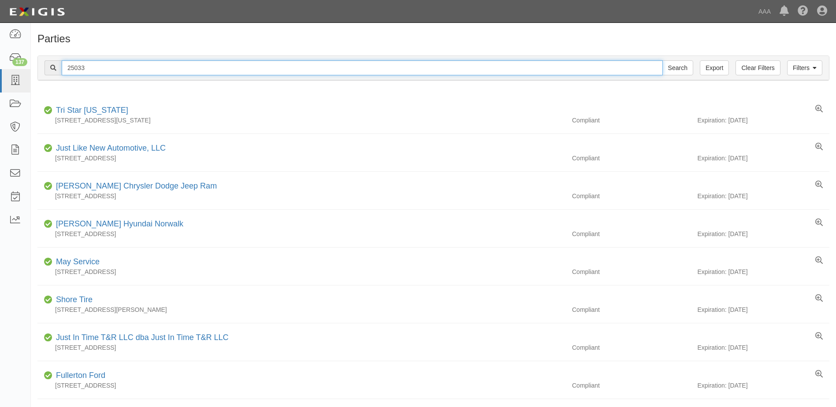
drag, startPoint x: 87, startPoint y: 69, endPoint x: 46, endPoint y: 71, distance: 41.5
click at [46, 71] on div "25033 Search" at bounding box center [369, 67] width 649 height 15
type input "24921"
click at [662, 60] on input "Search" at bounding box center [677, 67] width 31 height 15
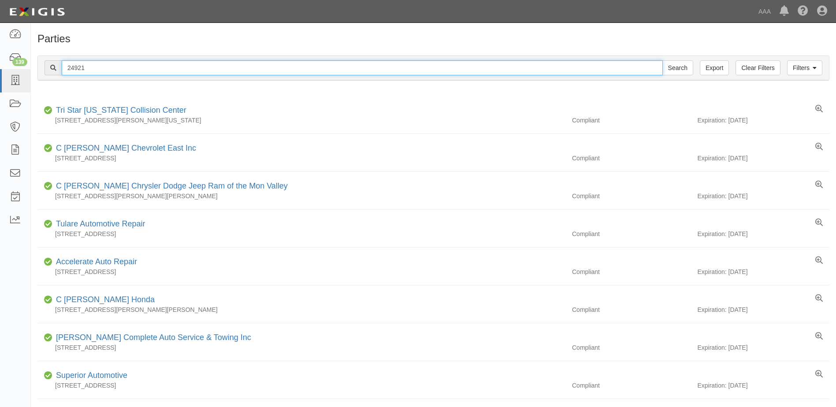
drag, startPoint x: 89, startPoint y: 67, endPoint x: 55, endPoint y: 73, distance: 34.6
click at [55, 73] on div "24921 Search" at bounding box center [369, 67] width 649 height 15
type input "22963"
click at [662, 60] on input "Search" at bounding box center [677, 67] width 31 height 15
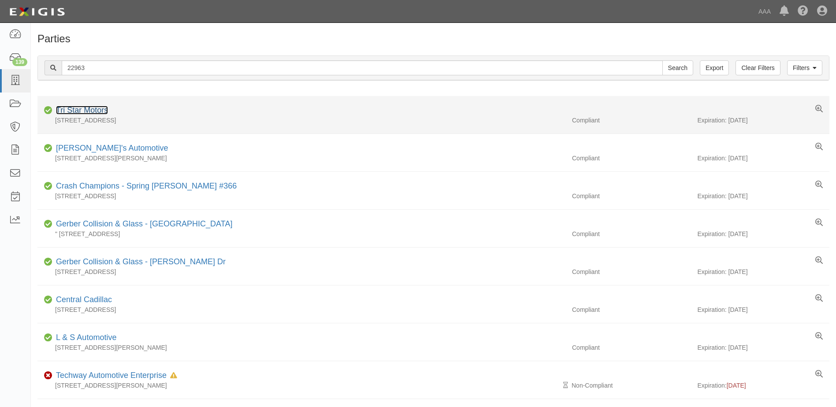
click at [82, 110] on link "Tri Star Motors" at bounding box center [82, 110] width 52 height 9
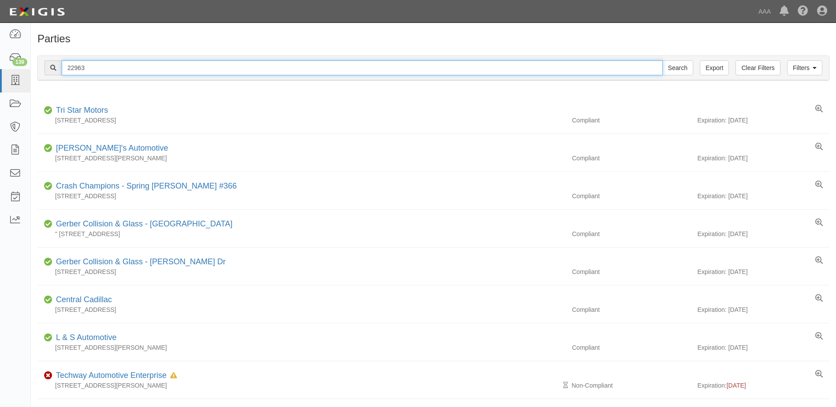
drag, startPoint x: 93, startPoint y: 66, endPoint x: 53, endPoint y: 70, distance: 40.8
click at [53, 70] on div "22963 Search" at bounding box center [369, 67] width 649 height 15
type input "10479"
click at [662, 60] on input "Search" at bounding box center [677, 67] width 31 height 15
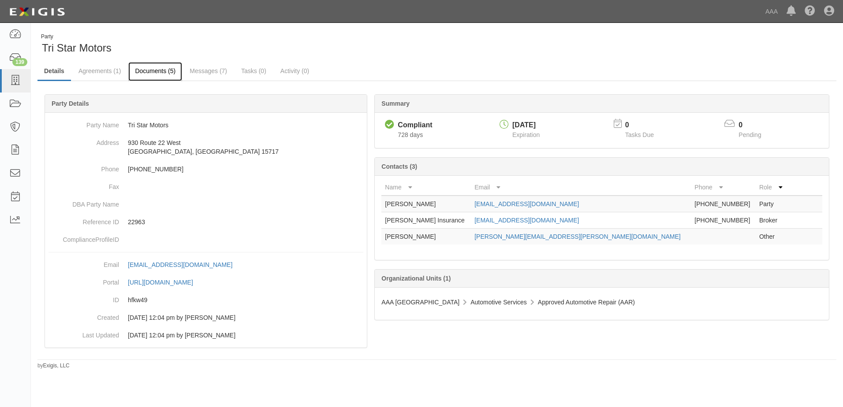
click at [146, 70] on link "Documents (5)" at bounding box center [155, 71] width 54 height 19
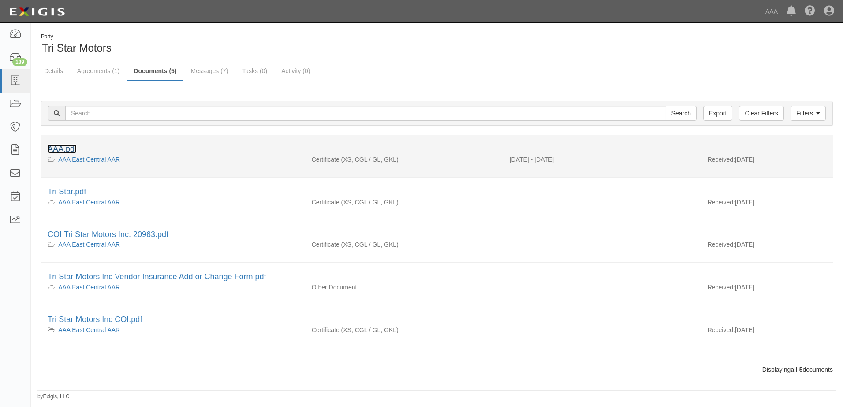
click at [64, 149] on link "AAA.pdf" at bounding box center [62, 149] width 29 height 9
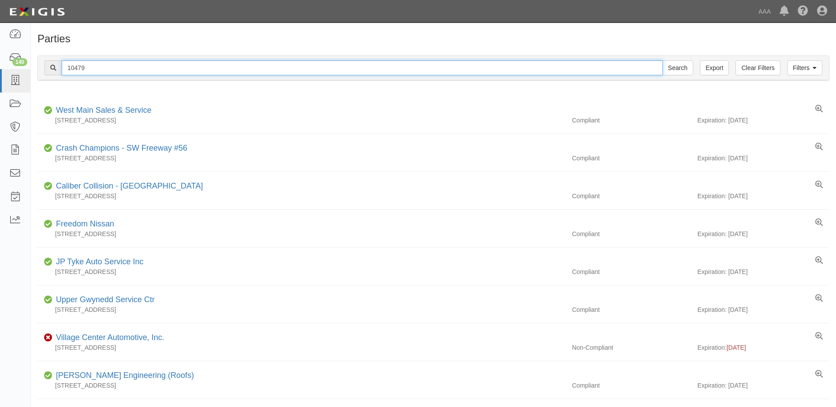
drag, startPoint x: 90, startPoint y: 65, endPoint x: 65, endPoint y: 65, distance: 25.1
click at [65, 65] on input "10479" at bounding box center [362, 67] width 601 height 15
type input "22625"
click at [662, 60] on input "Search" at bounding box center [677, 67] width 31 height 15
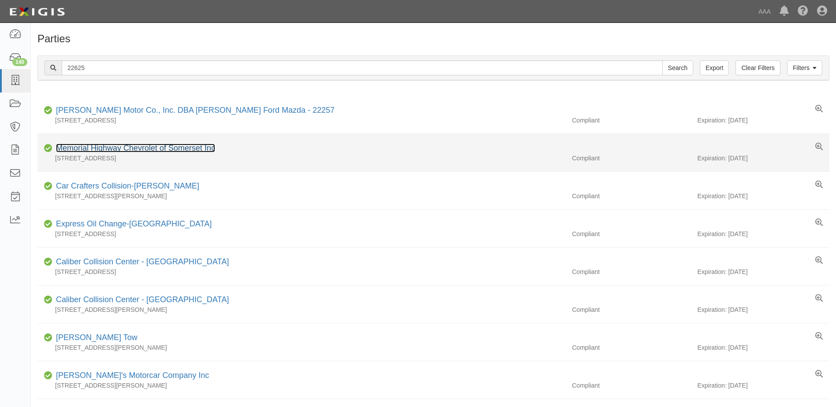
click at [103, 148] on link "Memorial Highway Chevrolet of Somerset Inc" at bounding box center [135, 148] width 159 height 9
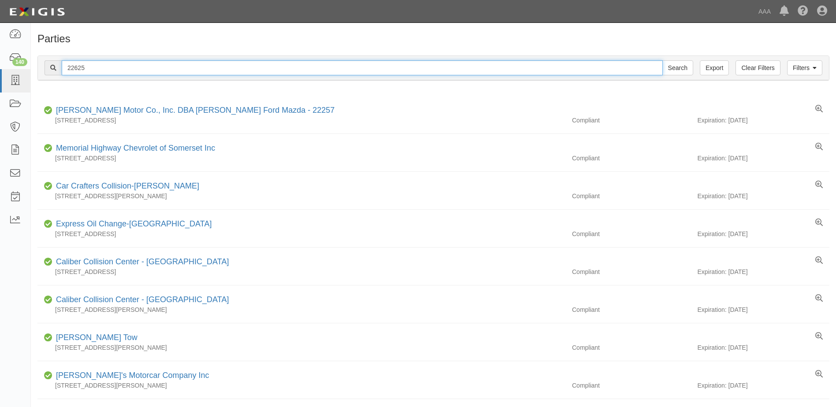
drag, startPoint x: 88, startPoint y: 68, endPoint x: 41, endPoint y: 68, distance: 47.2
click at [41, 68] on div "Filters Clear Filters Export 22625 Search Filters" at bounding box center [433, 68] width 791 height 24
type input "22209"
click at [662, 60] on input "Search" at bounding box center [677, 67] width 31 height 15
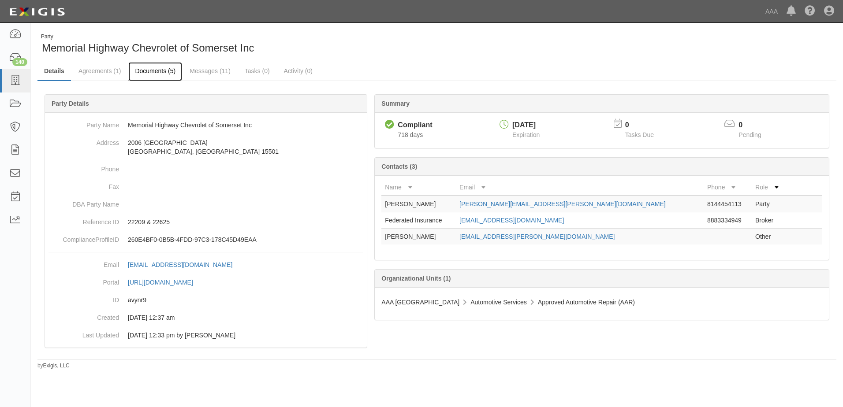
click at [151, 71] on link "Documents (5)" at bounding box center [155, 71] width 54 height 19
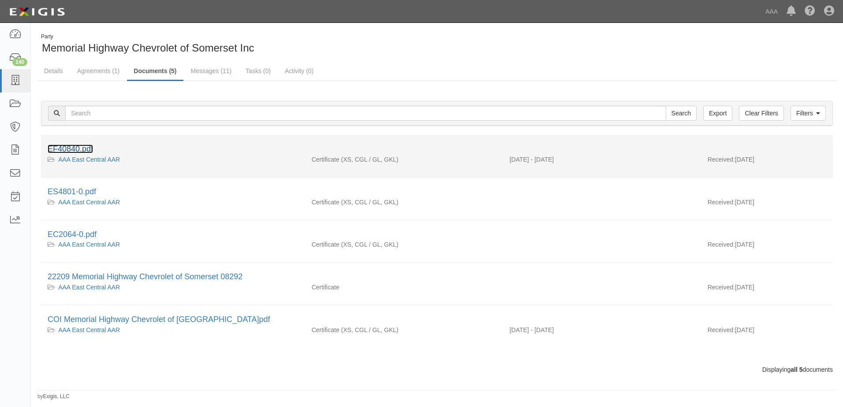
click at [76, 147] on link "EF40840.pdf" at bounding box center [70, 149] width 45 height 9
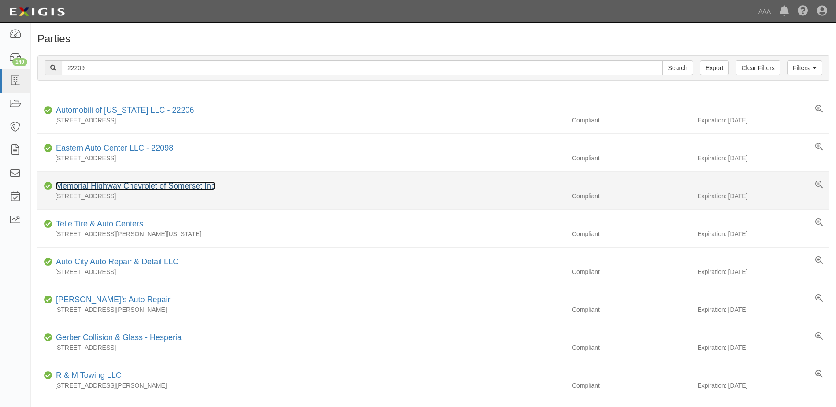
click at [87, 189] on link "Memorial Highway Chevrolet of Somerset Inc" at bounding box center [135, 186] width 159 height 9
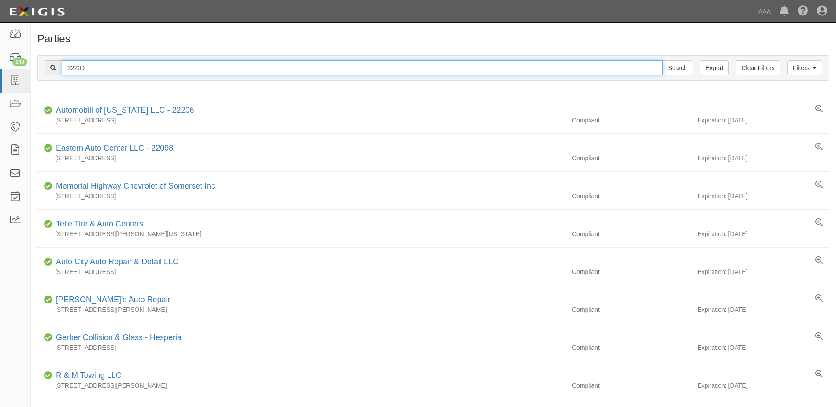
drag, startPoint x: 95, startPoint y: 68, endPoint x: 40, endPoint y: 64, distance: 55.7
click at [40, 64] on div "Filters Clear Filters Export 22209 Search Filters" at bounding box center [433, 68] width 791 height 24
type input "22197"
click at [662, 60] on input "Search" at bounding box center [677, 67] width 31 height 15
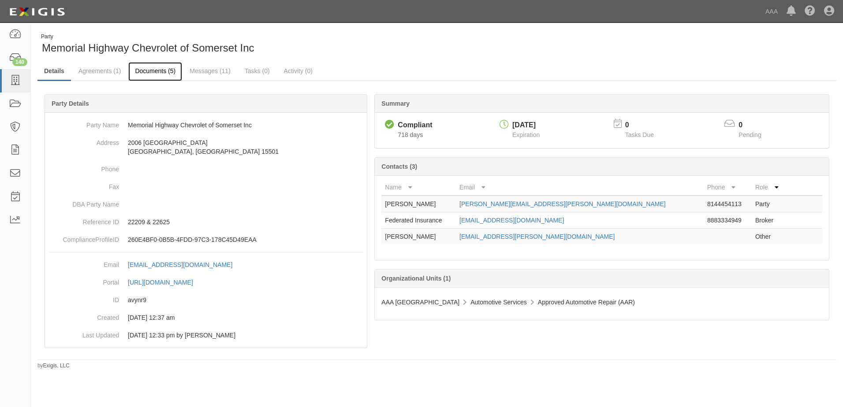
click at [141, 72] on link "Documents (5)" at bounding box center [155, 71] width 54 height 19
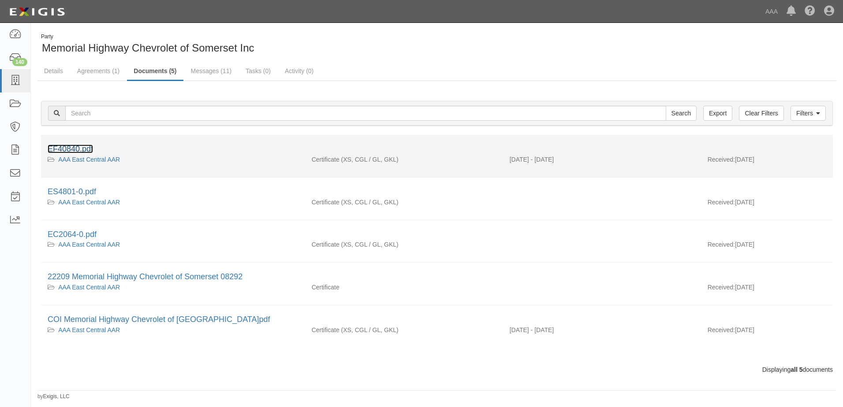
click at [76, 150] on link "EF40840.pdf" at bounding box center [70, 149] width 45 height 9
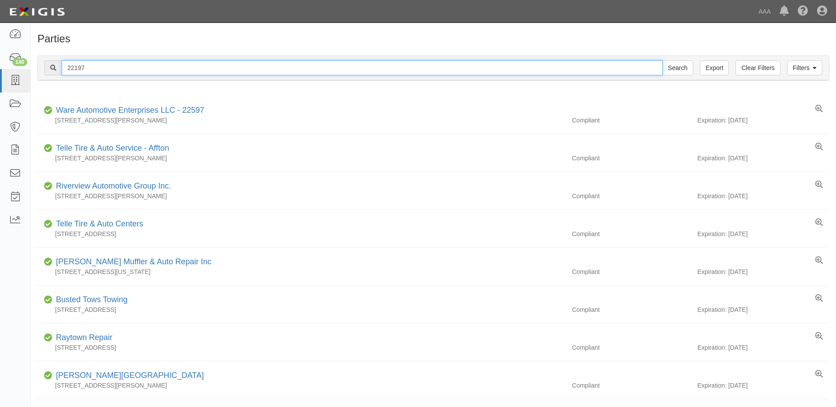
drag, startPoint x: 98, startPoint y: 64, endPoint x: 48, endPoint y: 67, distance: 49.4
click at [48, 67] on div "22197 Search" at bounding box center [369, 67] width 649 height 15
type input "20824"
click at [662, 60] on input "Search" at bounding box center [677, 67] width 31 height 15
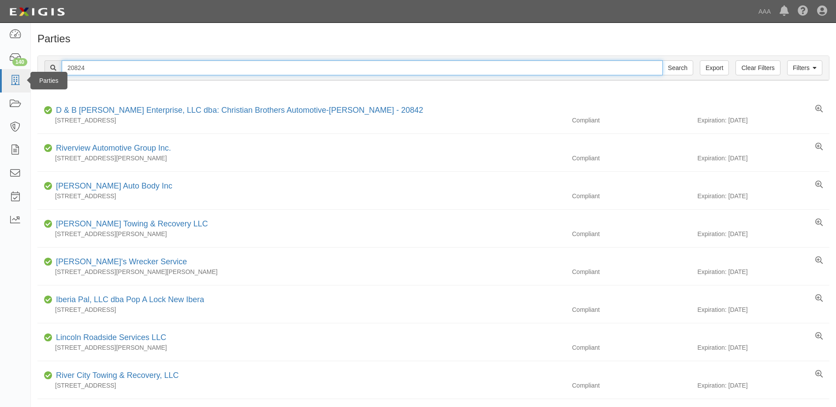
drag, startPoint x: 97, startPoint y: 71, endPoint x: 29, endPoint y: 70, distance: 68.3
type input "10316"
click at [662, 60] on input "Search" at bounding box center [677, 67] width 31 height 15
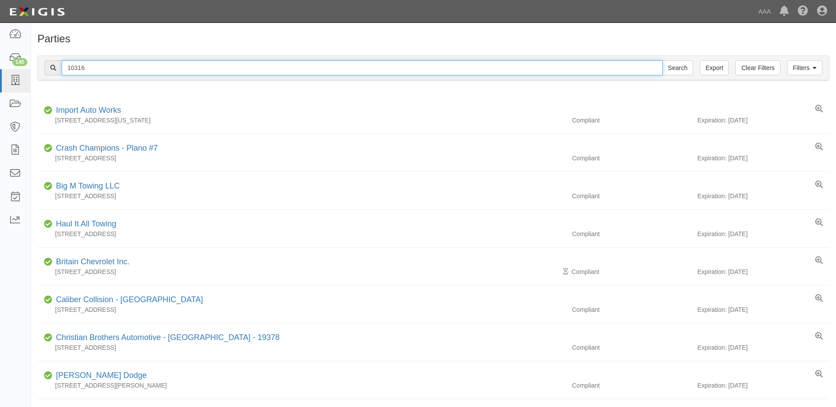
drag, startPoint x: 86, startPoint y: 70, endPoint x: 51, endPoint y: 68, distance: 35.3
click at [51, 68] on div "10316 Search" at bounding box center [369, 67] width 649 height 15
type input "21060"
click at [662, 60] on input "Search" at bounding box center [677, 67] width 31 height 15
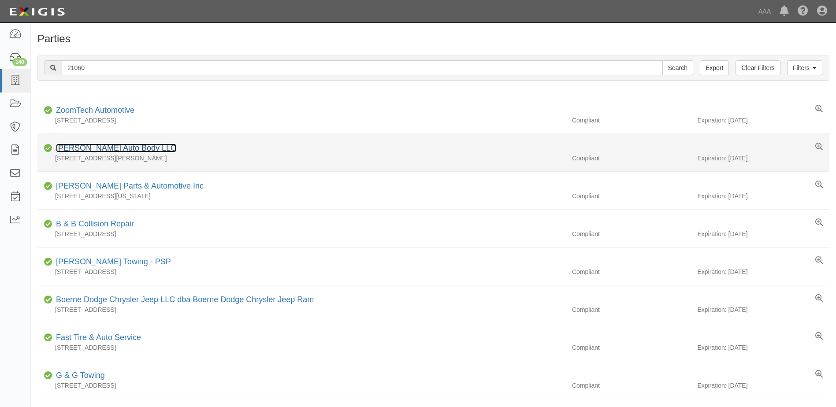
click at [95, 149] on link "[PERSON_NAME] Auto Body LLC" at bounding box center [116, 148] width 120 height 9
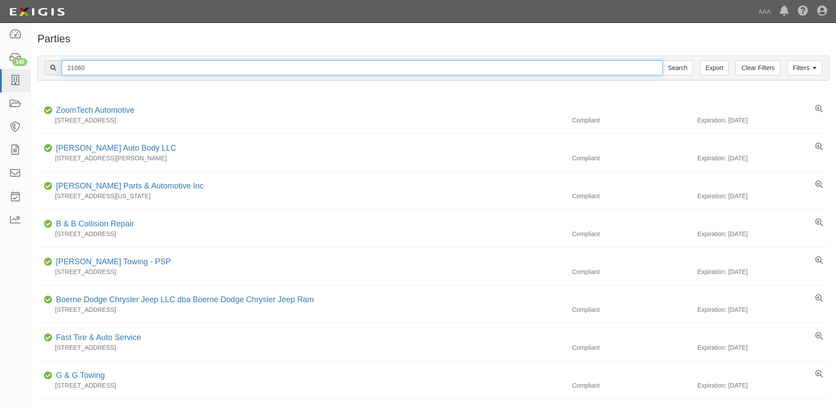
drag, startPoint x: 89, startPoint y: 66, endPoint x: 45, endPoint y: 64, distance: 44.1
click at [45, 64] on div "21060 Search" at bounding box center [369, 67] width 649 height 15
type input "2"
type input "21184"
click at [662, 60] on input "Search" at bounding box center [677, 67] width 31 height 15
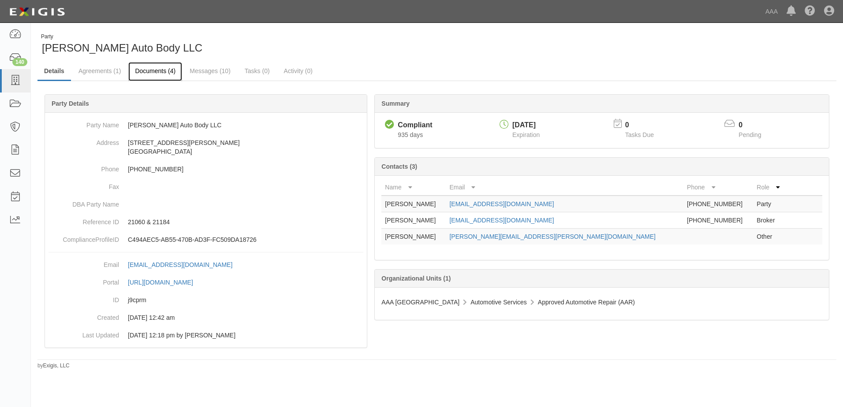
click at [145, 72] on link "Documents (4)" at bounding box center [155, 71] width 54 height 19
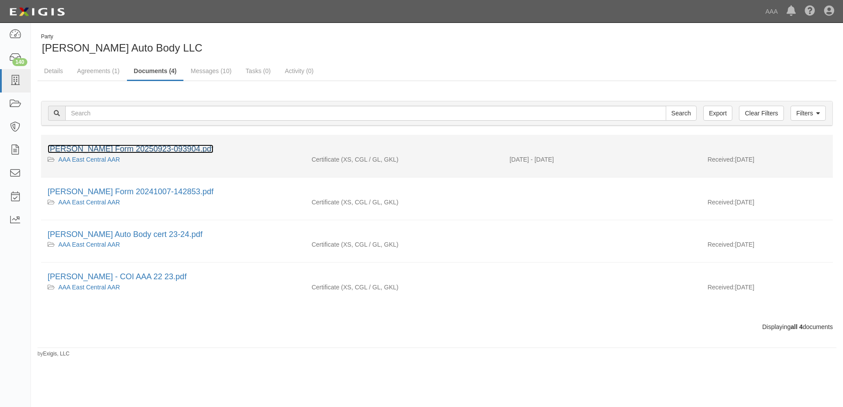
click at [91, 148] on link "[PERSON_NAME] Form 20250923-093904.pdf" at bounding box center [131, 149] width 166 height 9
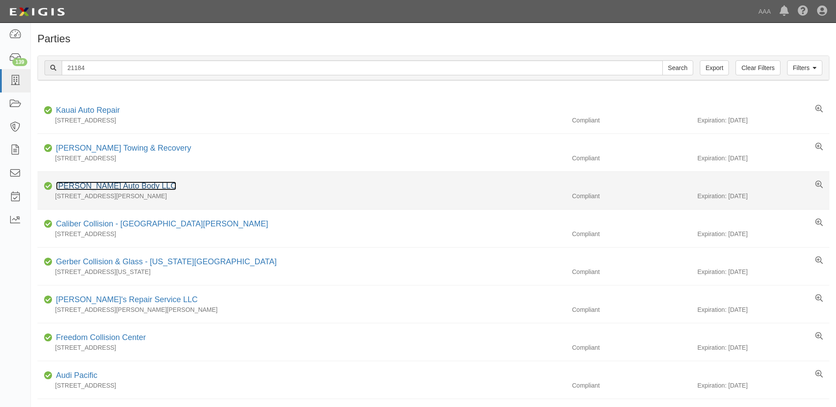
click at [93, 187] on link "[PERSON_NAME] Auto Body LLC" at bounding box center [116, 186] width 120 height 9
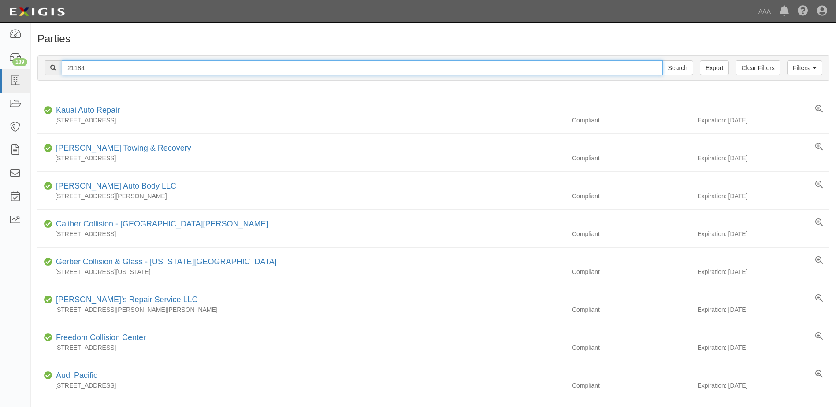
drag, startPoint x: 92, startPoint y: 66, endPoint x: 53, endPoint y: 67, distance: 39.2
click at [53, 67] on div "21184 Search" at bounding box center [369, 67] width 649 height 15
type input "19501"
click at [662, 60] on input "Search" at bounding box center [677, 67] width 31 height 15
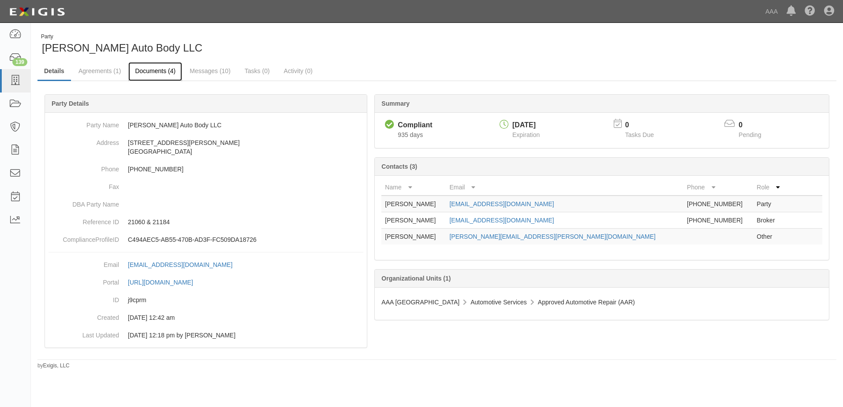
click at [156, 68] on link "Documents (4)" at bounding box center [155, 71] width 54 height 19
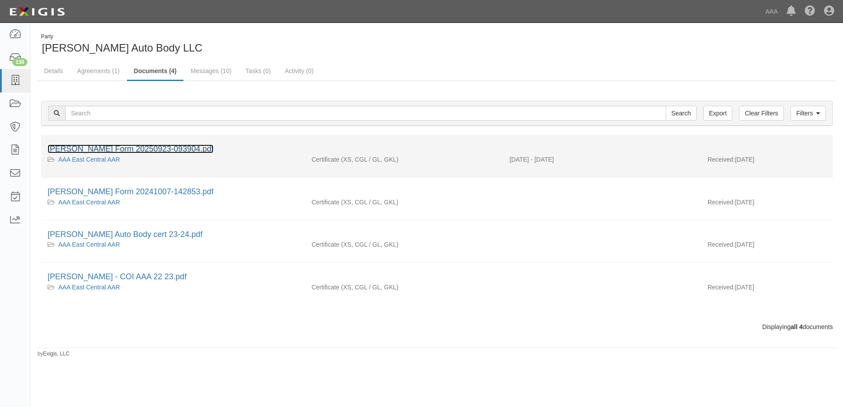
click at [93, 150] on link "[PERSON_NAME] Form 20250923-093904.pdf" at bounding box center [131, 149] width 166 height 9
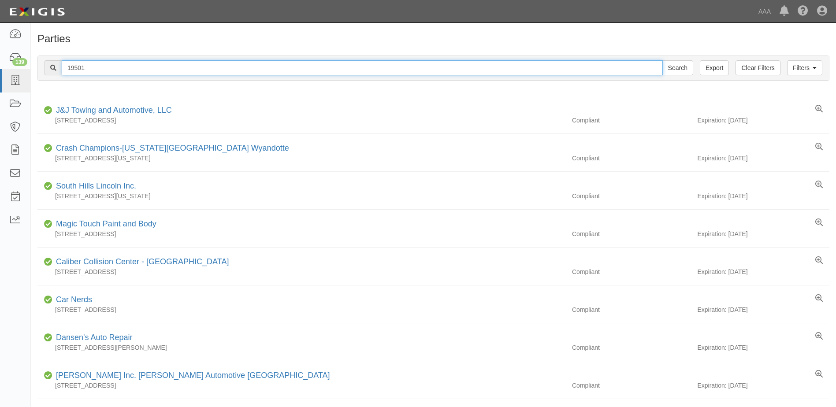
drag, startPoint x: 92, startPoint y: 67, endPoint x: 45, endPoint y: 61, distance: 48.1
click at [45, 61] on div "19501 Search" at bounding box center [369, 67] width 649 height 15
type input "10312"
click at [662, 60] on input "Search" at bounding box center [677, 67] width 31 height 15
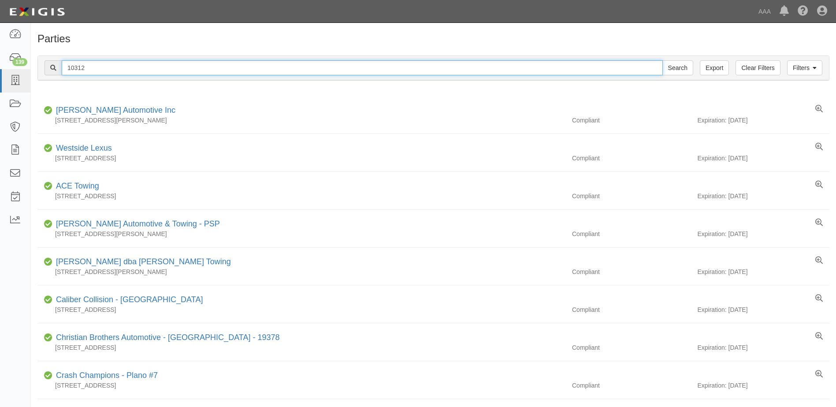
drag, startPoint x: 85, startPoint y: 67, endPoint x: 43, endPoint y: 65, distance: 42.4
click at [43, 65] on div "Filters Clear Filters Export 10312 Search Filters" at bounding box center [433, 68] width 791 height 24
type input "2"
type input "20901"
click at [662, 60] on input "Search" at bounding box center [677, 67] width 31 height 15
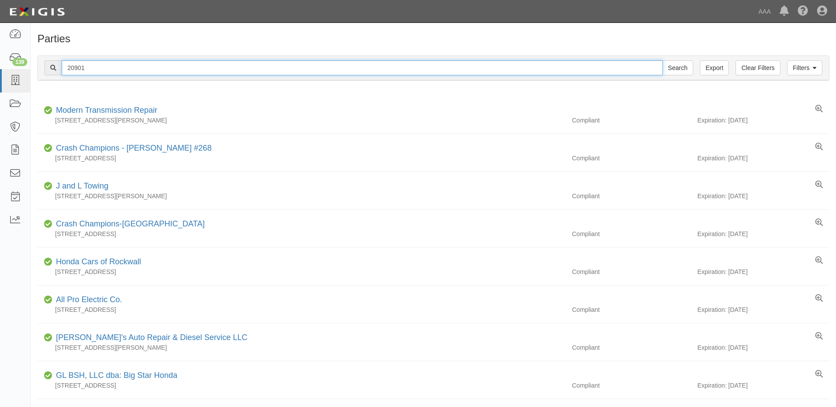
drag, startPoint x: 92, startPoint y: 67, endPoint x: 59, endPoint y: 67, distance: 32.6
click at [59, 67] on div "20901 Search" at bounding box center [369, 67] width 649 height 15
type input "23289"
click at [662, 60] on input "Search" at bounding box center [677, 67] width 31 height 15
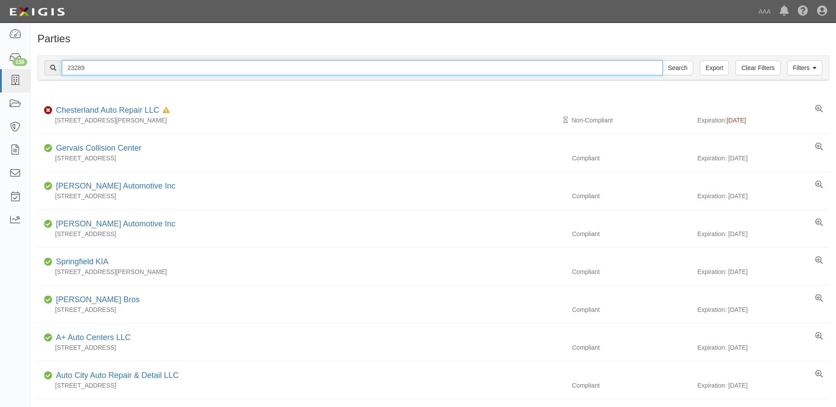
drag, startPoint x: 90, startPoint y: 67, endPoint x: 64, endPoint y: 69, distance: 26.1
click at [64, 69] on input "23289" at bounding box center [362, 67] width 601 height 15
type input "23020"
click at [662, 60] on input "Search" at bounding box center [677, 67] width 31 height 15
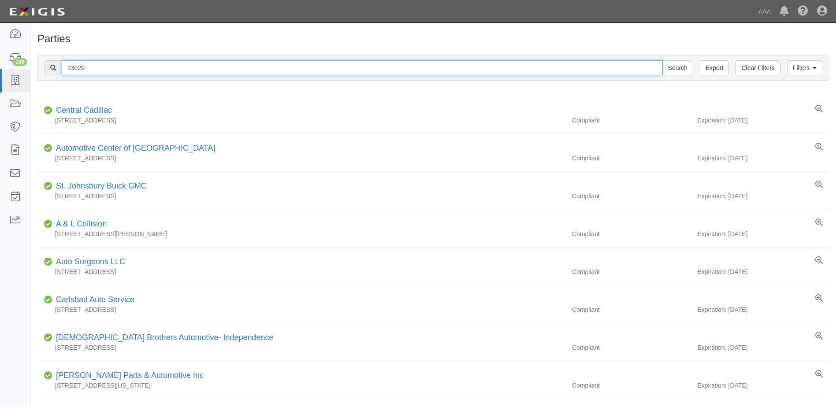
drag, startPoint x: 89, startPoint y: 67, endPoint x: 56, endPoint y: 63, distance: 32.4
click at [56, 63] on div "23020 Search" at bounding box center [369, 67] width 649 height 15
type input "22933"
click at [662, 60] on input "Search" at bounding box center [677, 67] width 31 height 15
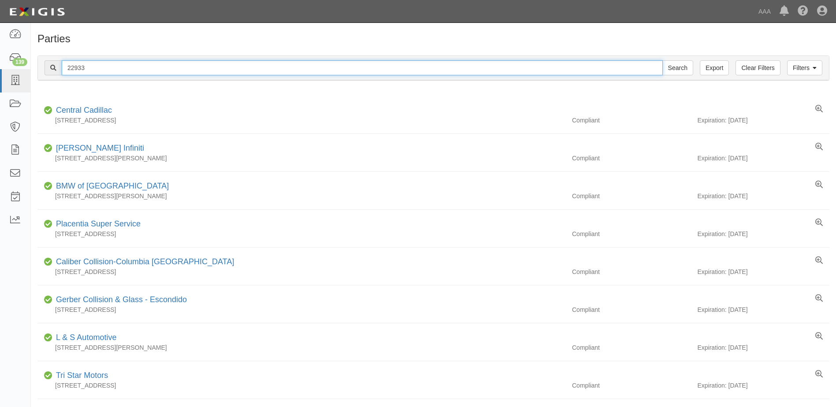
drag, startPoint x: 91, startPoint y: 68, endPoint x: 40, endPoint y: 67, distance: 51.1
click at [40, 67] on div "Filters Clear Filters Export 22933 Search Filters" at bounding box center [433, 68] width 791 height 24
type input "10484"
click at [662, 60] on input "Search" at bounding box center [677, 67] width 31 height 15
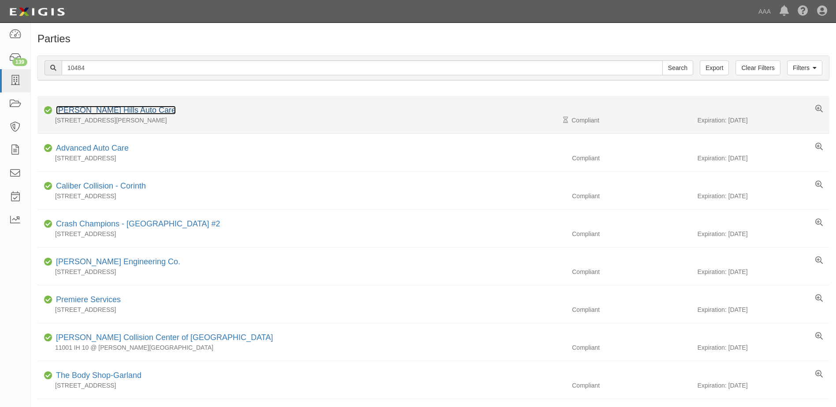
click at [86, 108] on link "[PERSON_NAME] Hills Auto Care" at bounding box center [116, 110] width 120 height 9
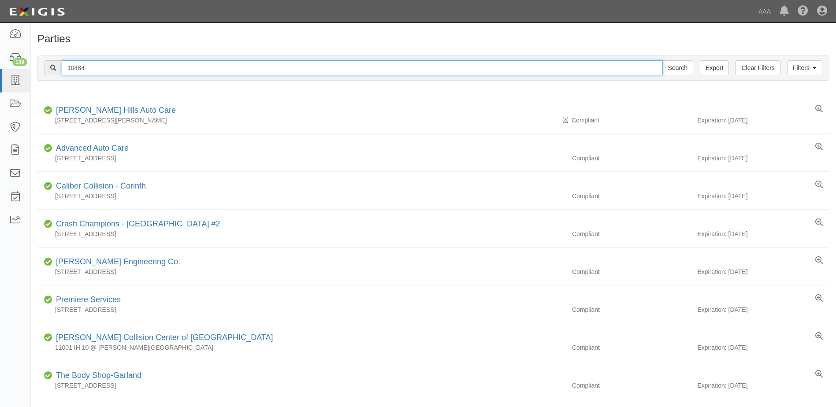
drag, startPoint x: 92, startPoint y: 67, endPoint x: 54, endPoint y: 64, distance: 38.1
click at [54, 64] on div "10484 Search" at bounding box center [369, 67] width 649 height 15
type input "10151"
click at [662, 60] on input "Search" at bounding box center [677, 67] width 31 height 15
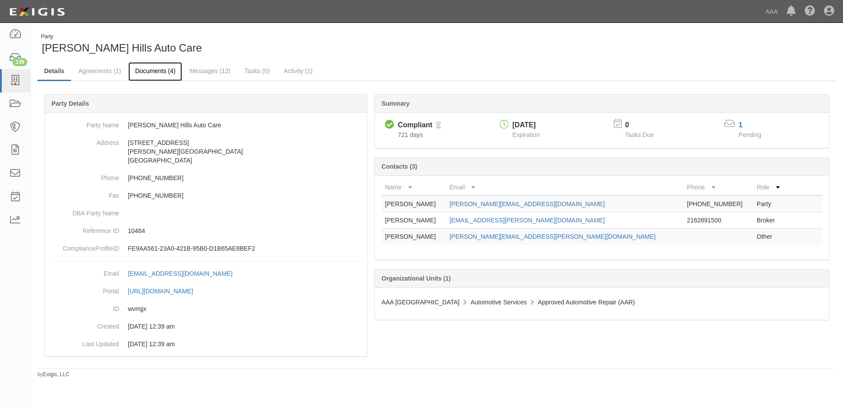
click at [151, 71] on link "Documents (4)" at bounding box center [155, 71] width 54 height 19
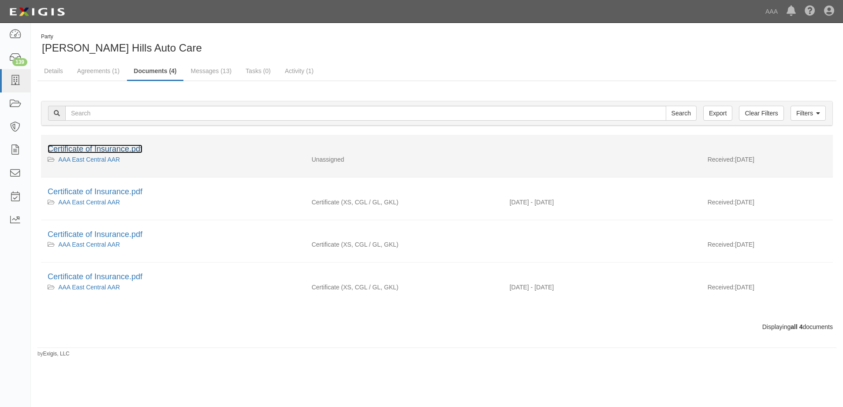
click at [71, 149] on link "Certificate of Insurance.pdf" at bounding box center [95, 149] width 95 height 9
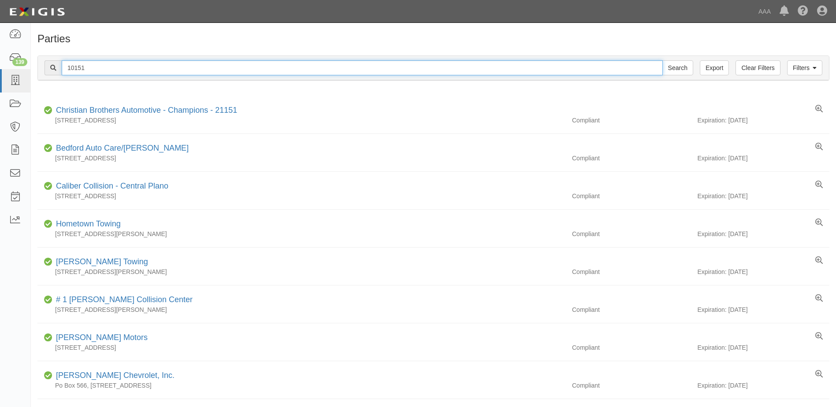
drag, startPoint x: 89, startPoint y: 65, endPoint x: 49, endPoint y: 63, distance: 39.3
click at [49, 63] on div "10151 Search" at bounding box center [369, 67] width 649 height 15
type input "10390"
click at [662, 60] on input "Search" at bounding box center [677, 67] width 31 height 15
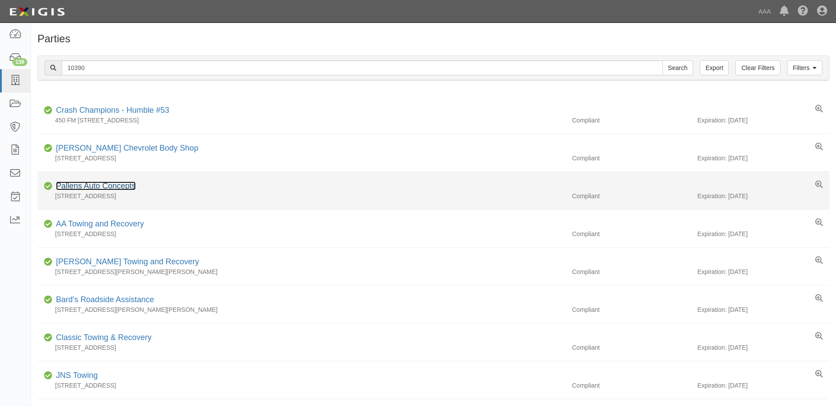
click at [88, 188] on link "Pallens Auto Concepts" at bounding box center [96, 186] width 80 height 9
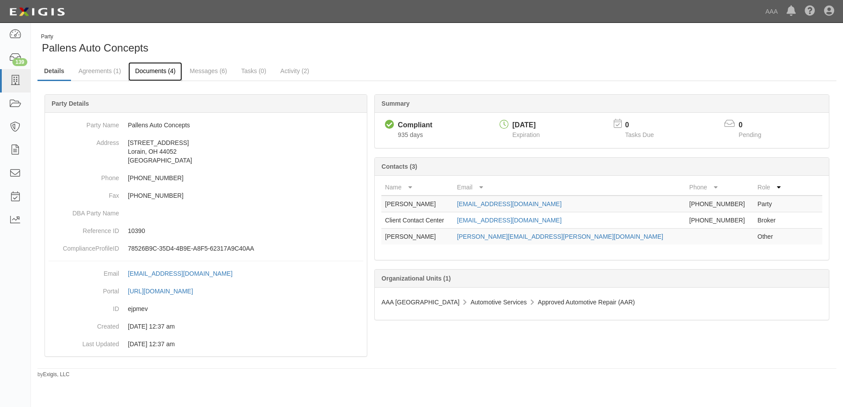
click at [156, 72] on link "Documents (4)" at bounding box center [155, 71] width 54 height 19
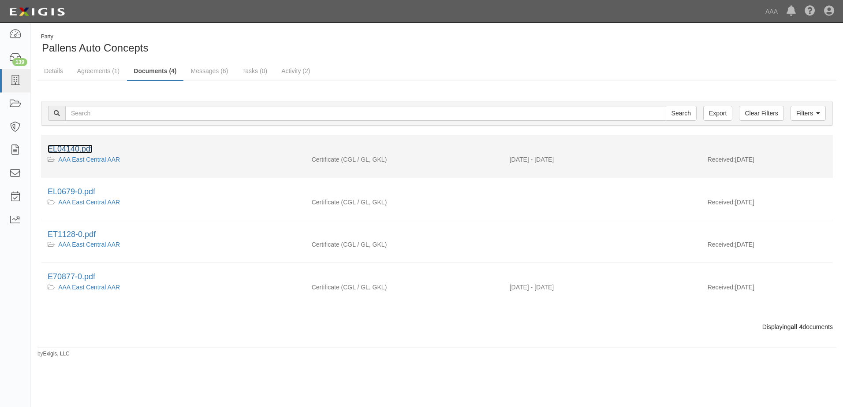
click at [79, 148] on link "EL04140.pdf" at bounding box center [70, 149] width 45 height 9
